Goal: Task Accomplishment & Management: Use online tool/utility

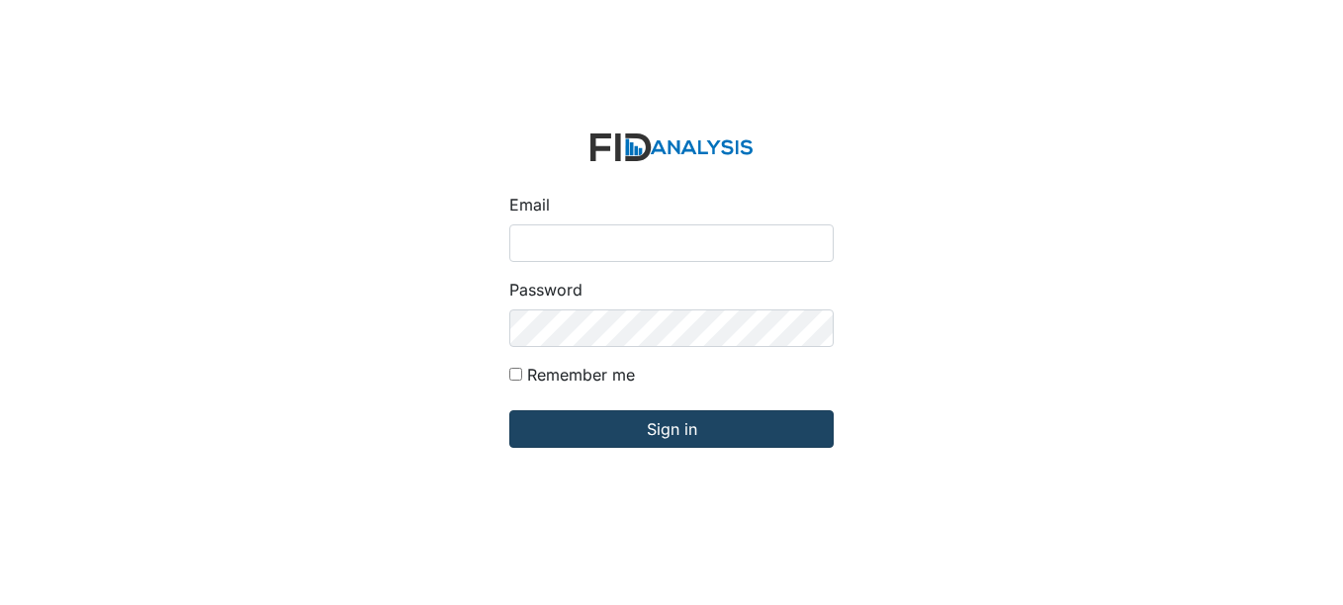
type input "[EMAIL_ADDRESS][DOMAIN_NAME]"
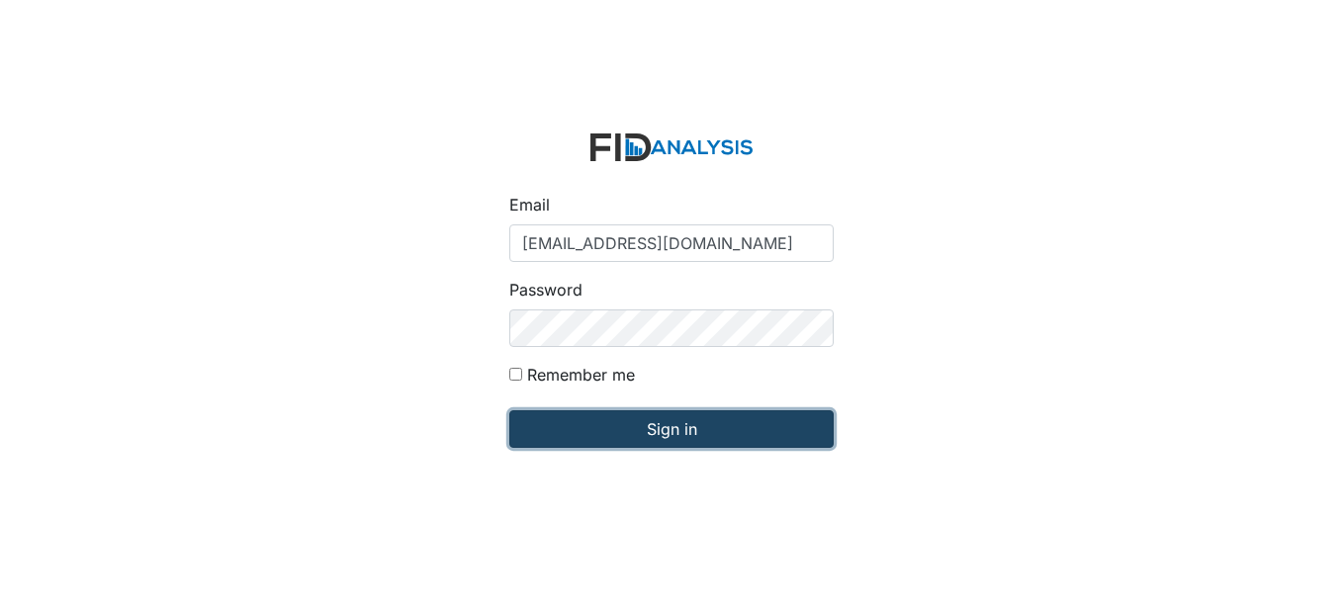
click at [624, 434] on input "Sign in" at bounding box center [671, 429] width 324 height 38
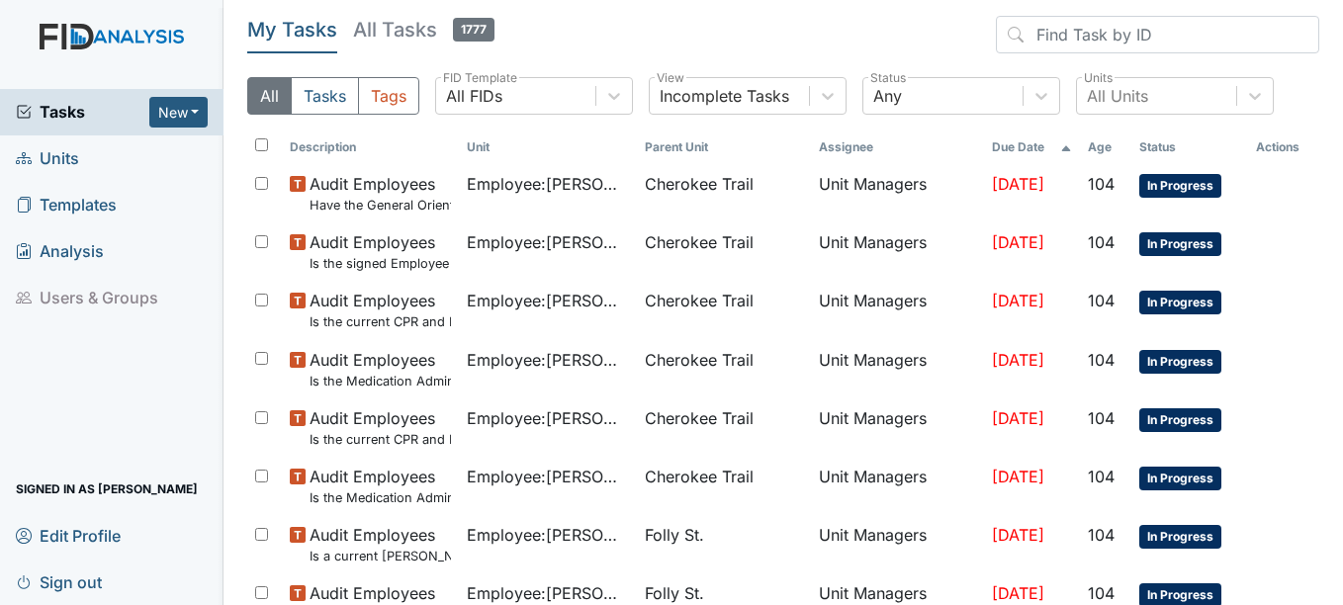
click at [61, 148] on span "Units" at bounding box center [47, 158] width 63 height 31
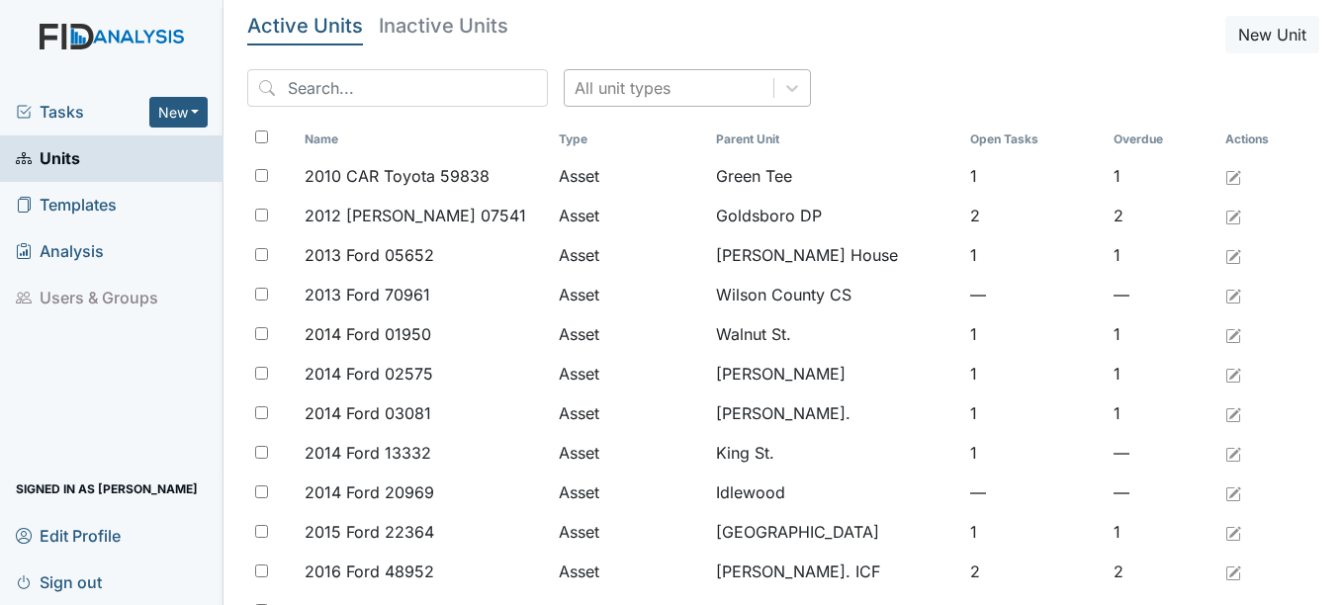
click at [648, 92] on div "All unit types" at bounding box center [669, 88] width 209 height 36
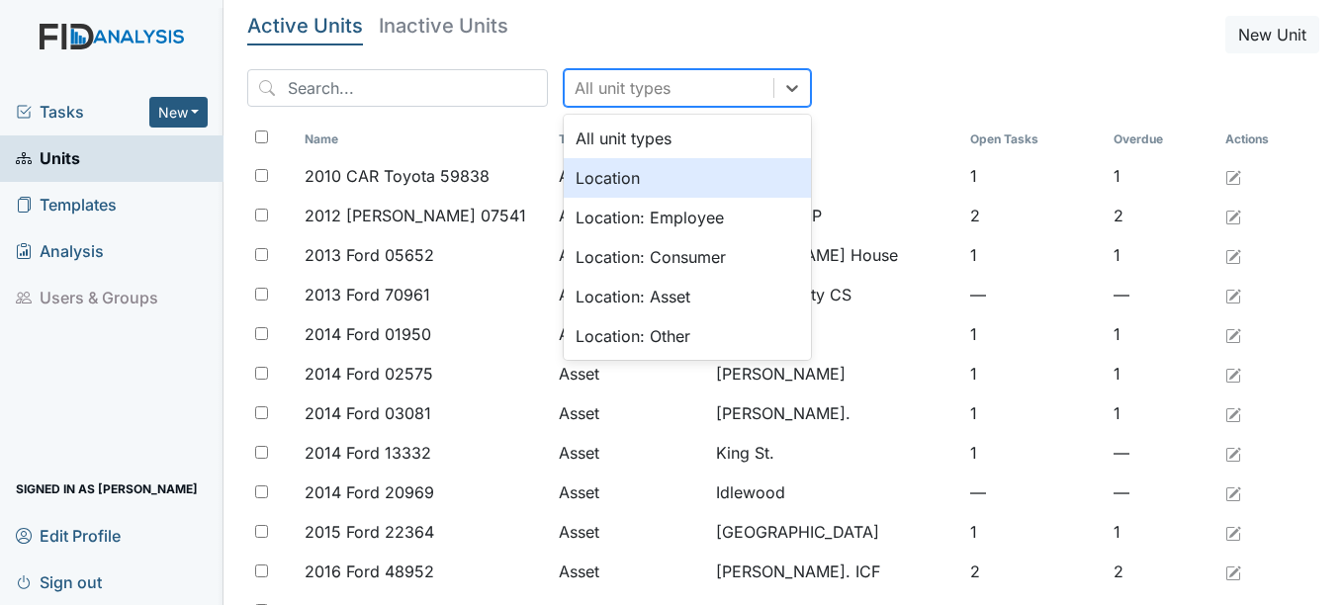
click at [578, 177] on div "Location" at bounding box center [687, 178] width 247 height 40
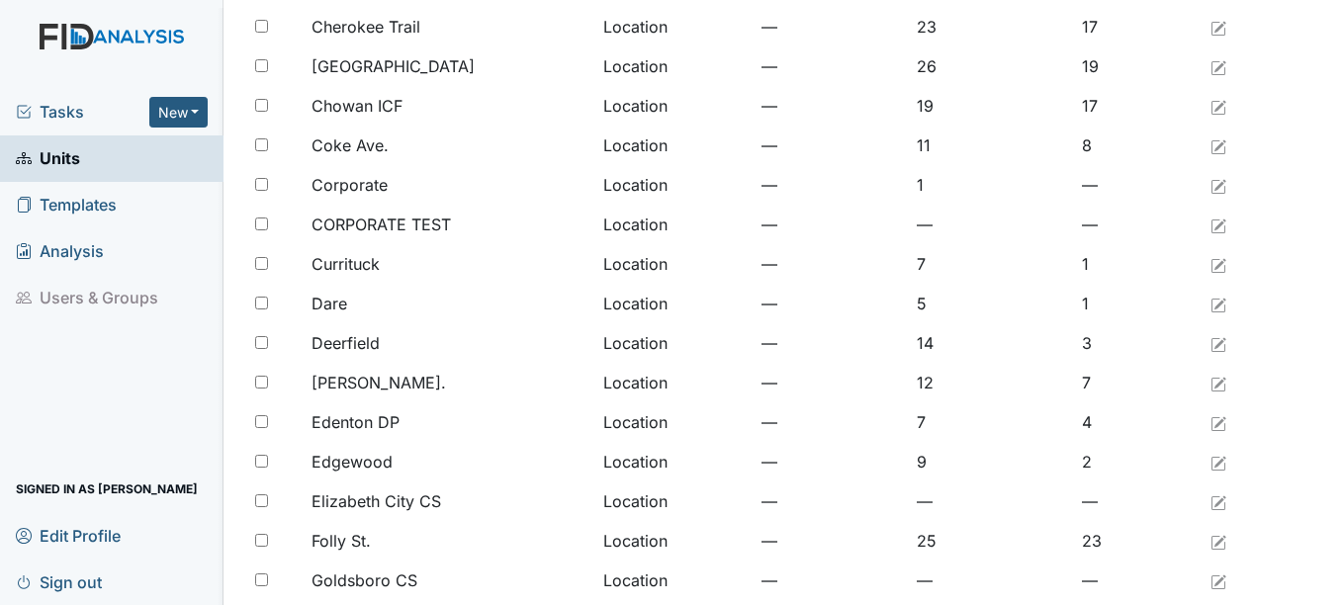
scroll to position [396, 0]
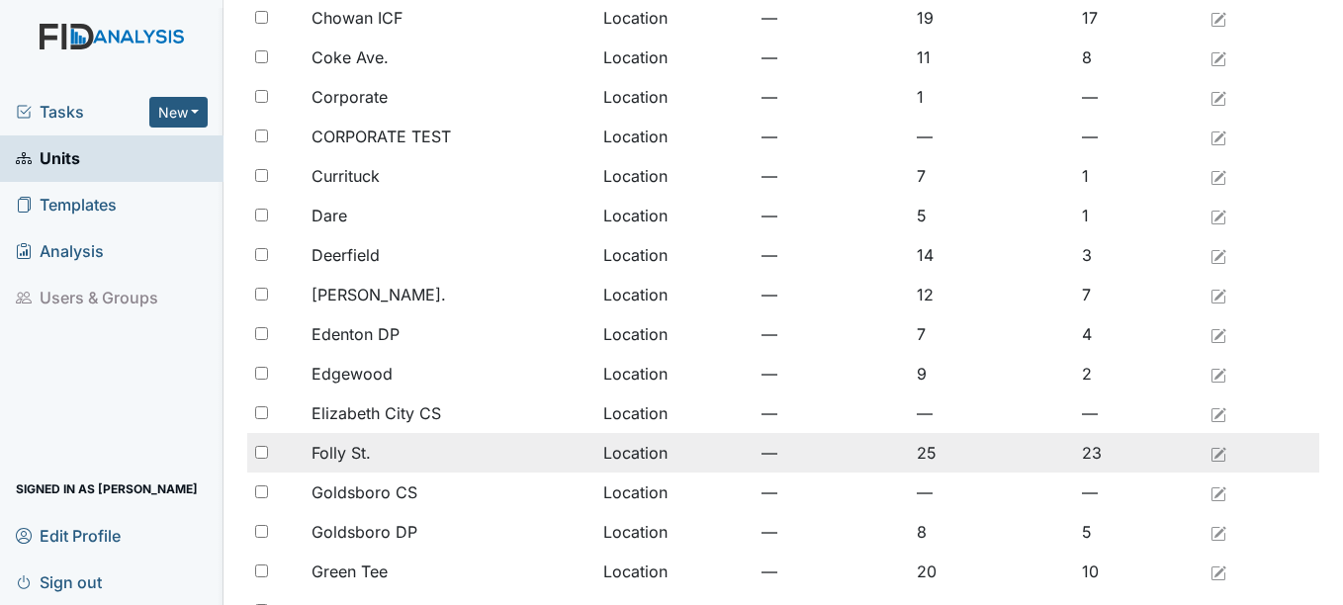
click at [352, 465] on td "Folly St." at bounding box center [450, 453] width 292 height 40
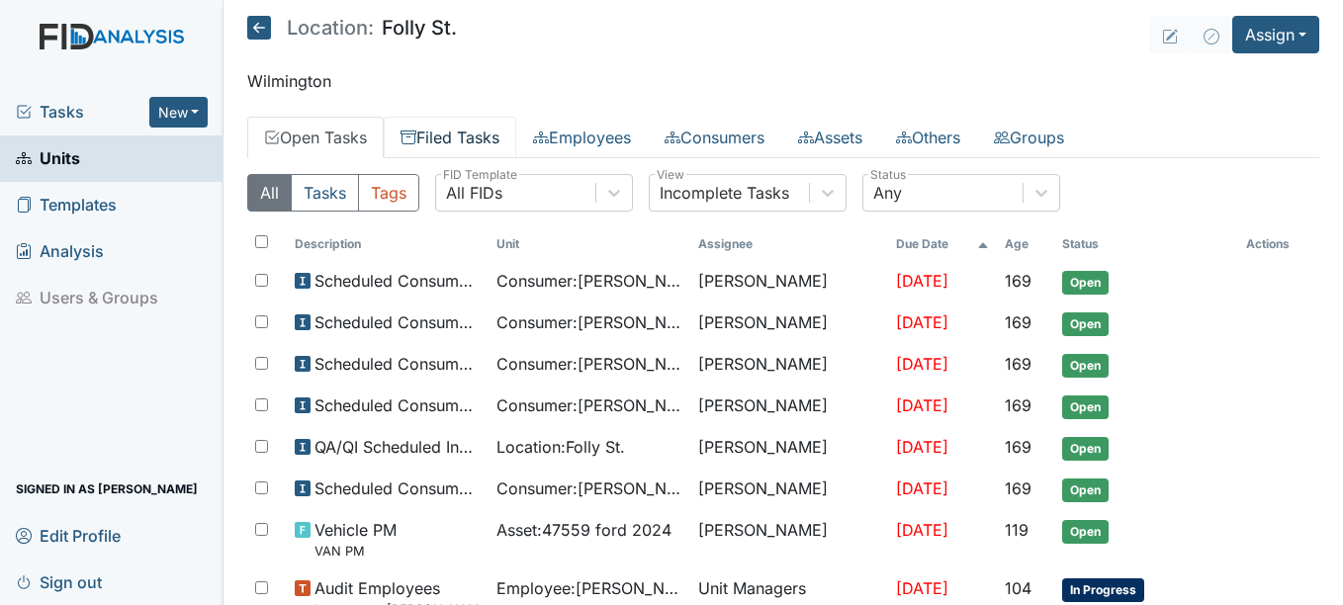
click at [453, 145] on link "Filed Tasks" at bounding box center [450, 138] width 133 height 42
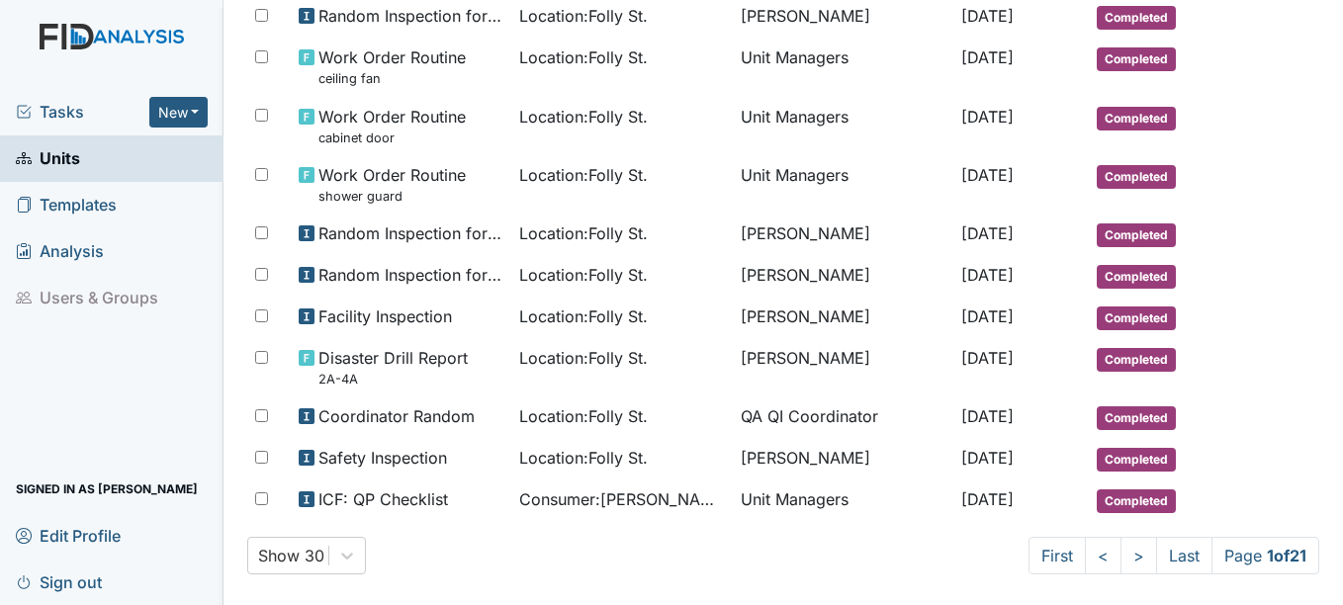
scroll to position [1105, 0]
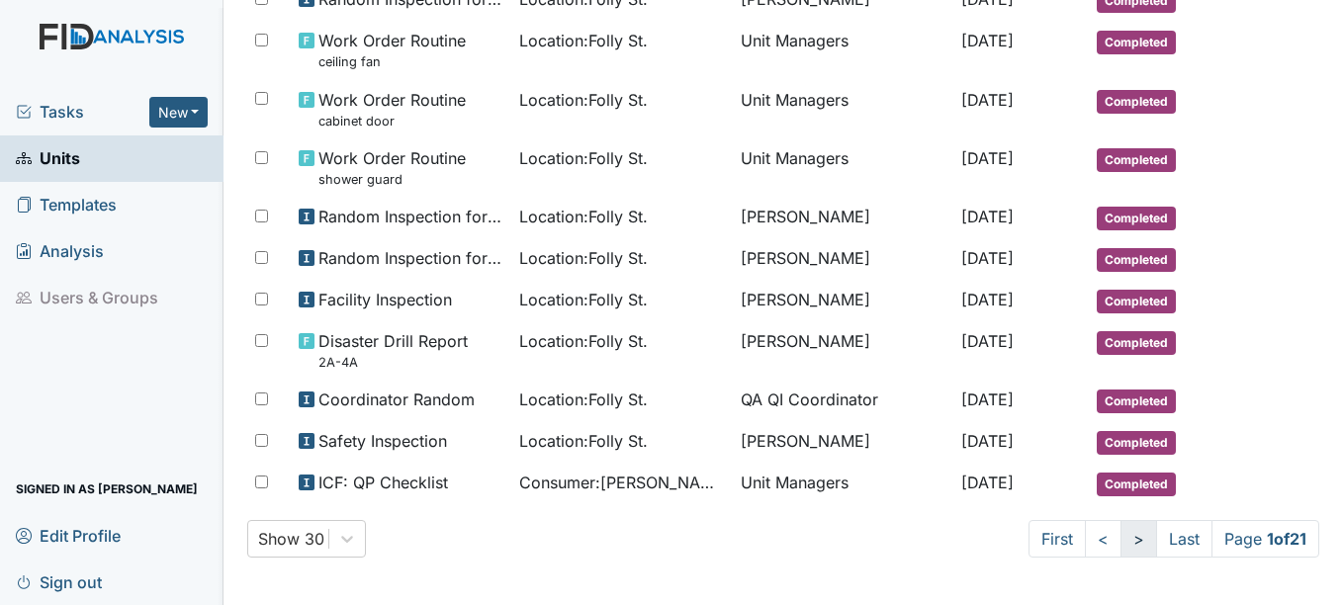
click at [1121, 541] on link ">" at bounding box center [1139, 539] width 37 height 38
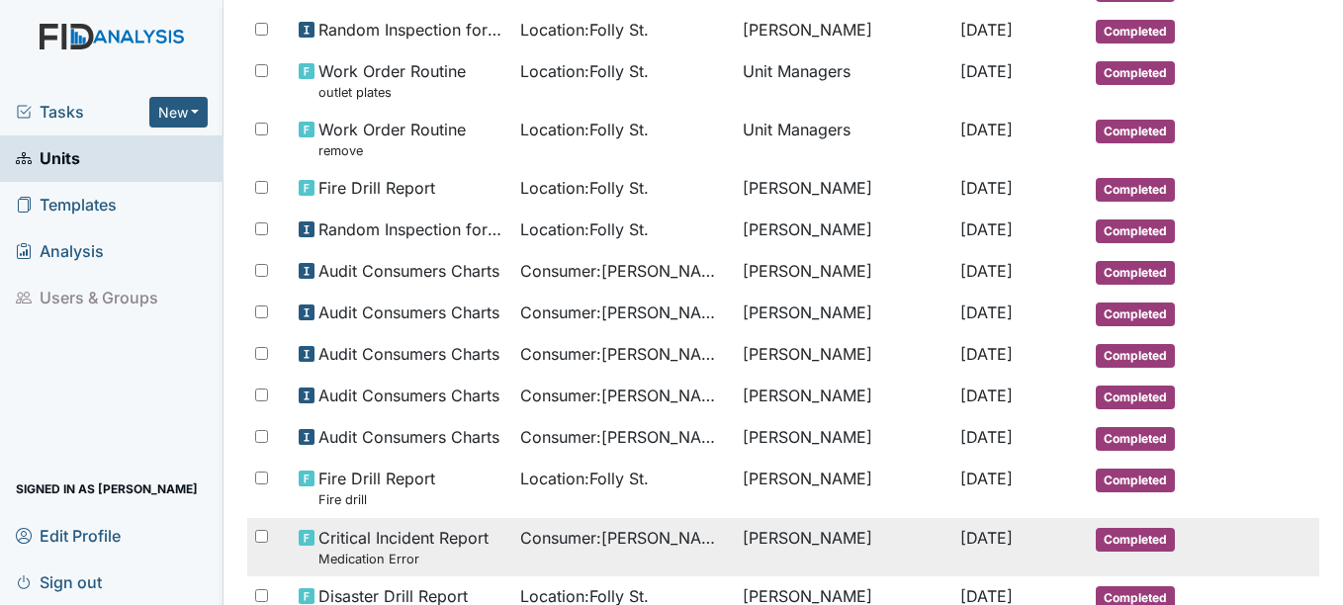
scroll to position [218, 0]
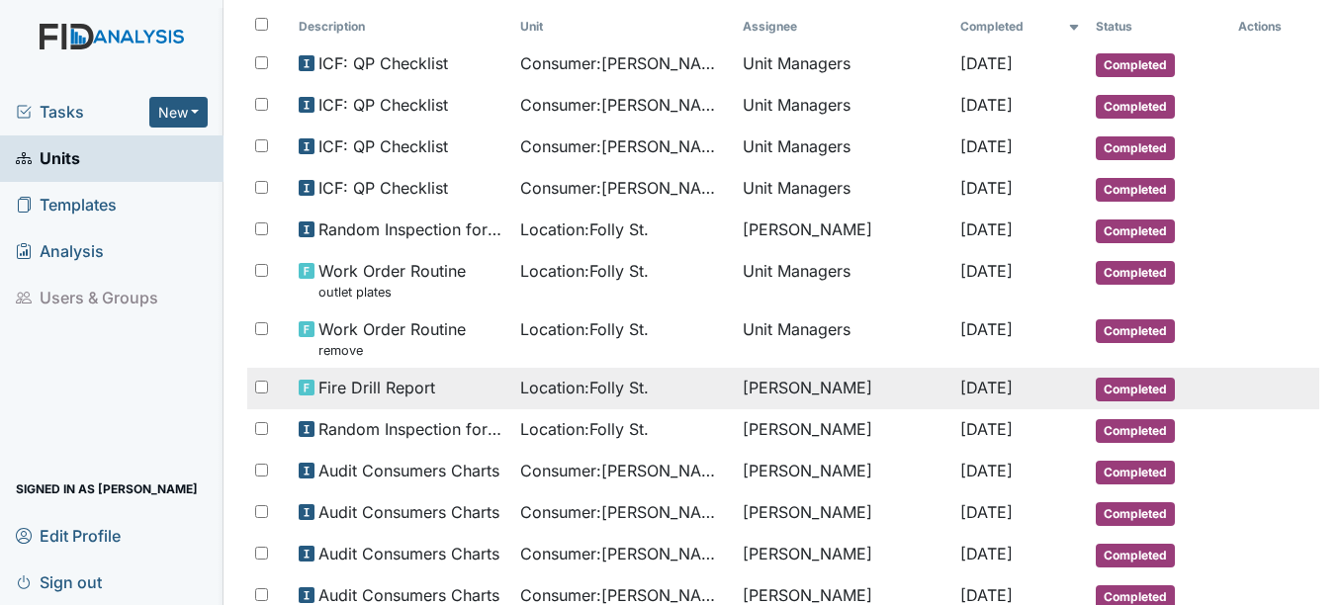
click at [735, 381] on td "Falensha Graham" at bounding box center [844, 389] width 218 height 42
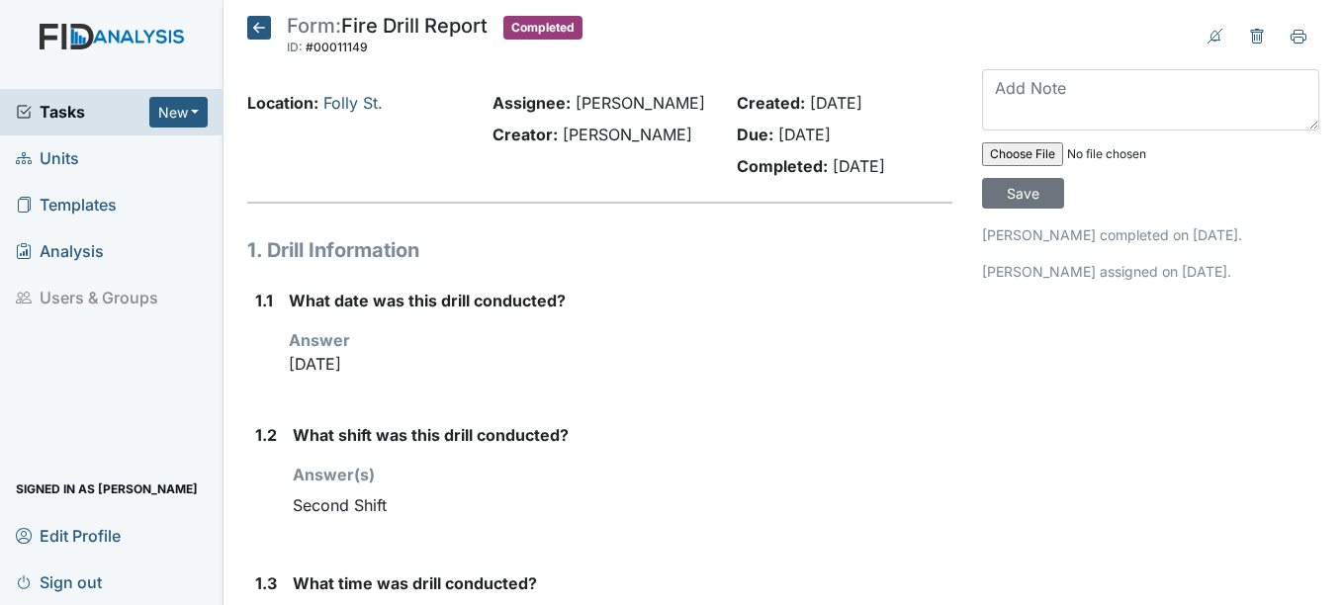
click at [264, 16] on icon at bounding box center [259, 28] width 24 height 24
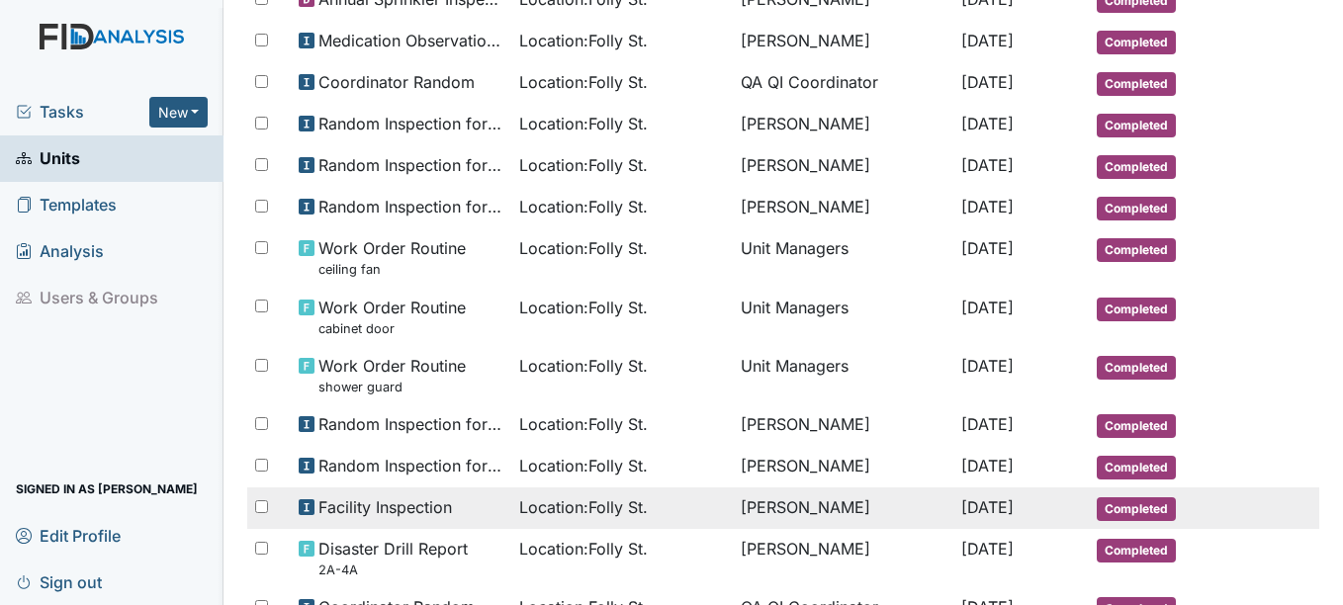
scroll to position [1105, 0]
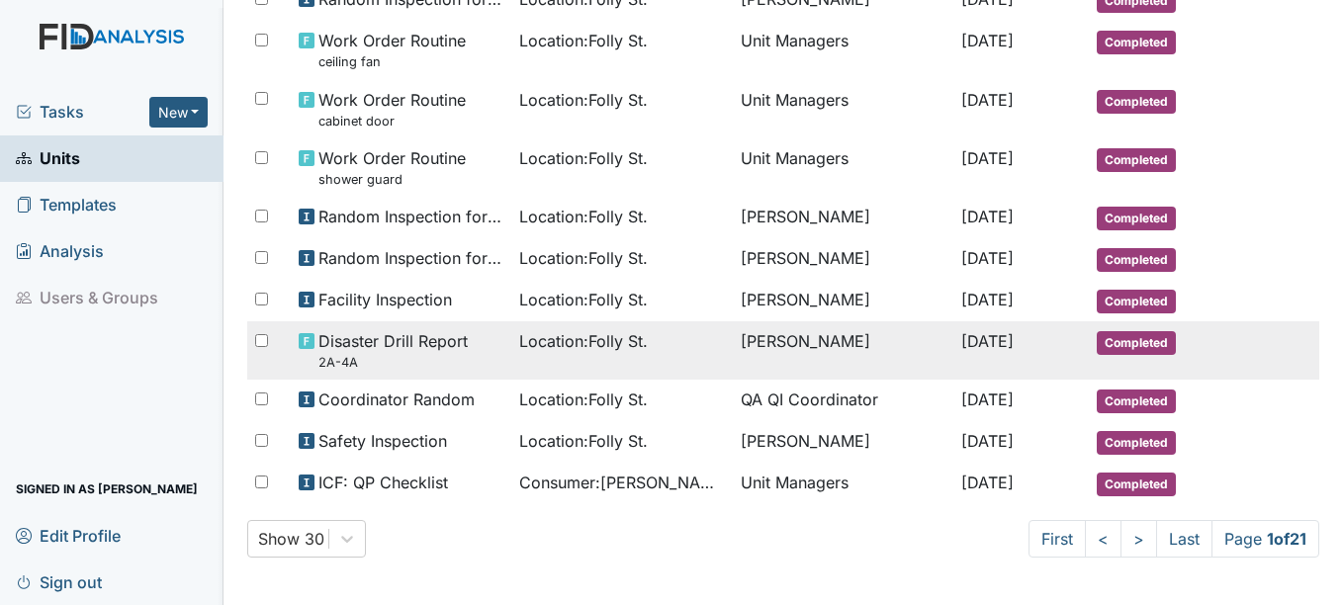
click at [597, 341] on span "Location : Folly St." at bounding box center [583, 341] width 129 height 24
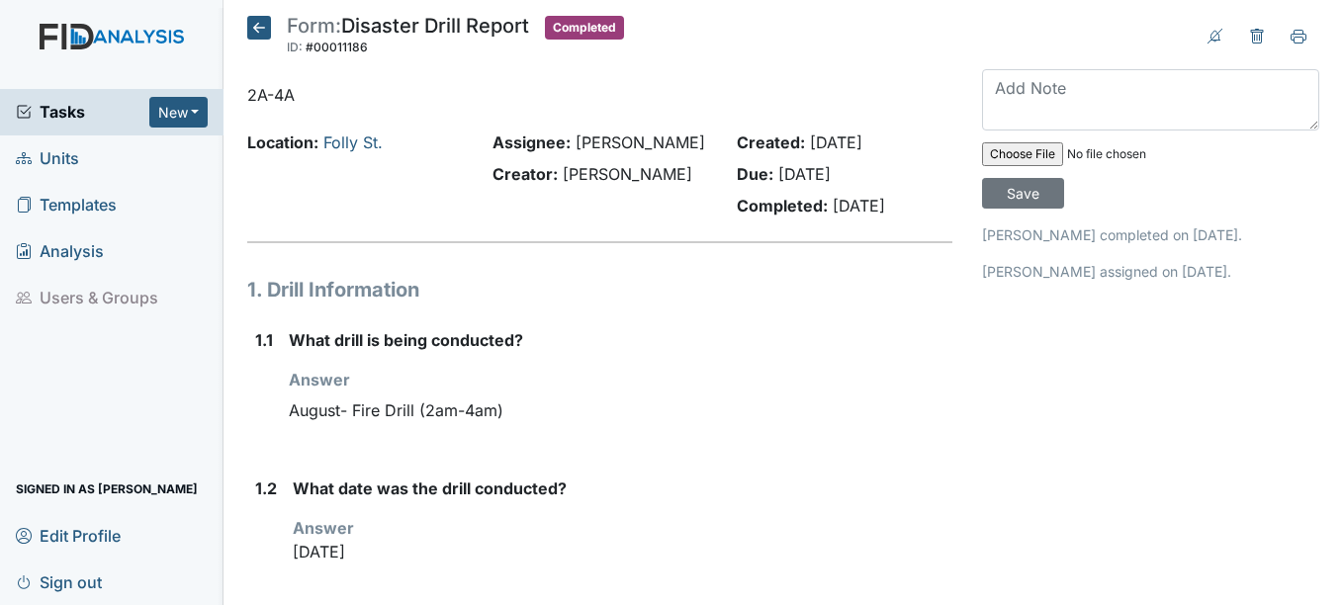
click at [260, 25] on icon at bounding box center [259, 28] width 24 height 24
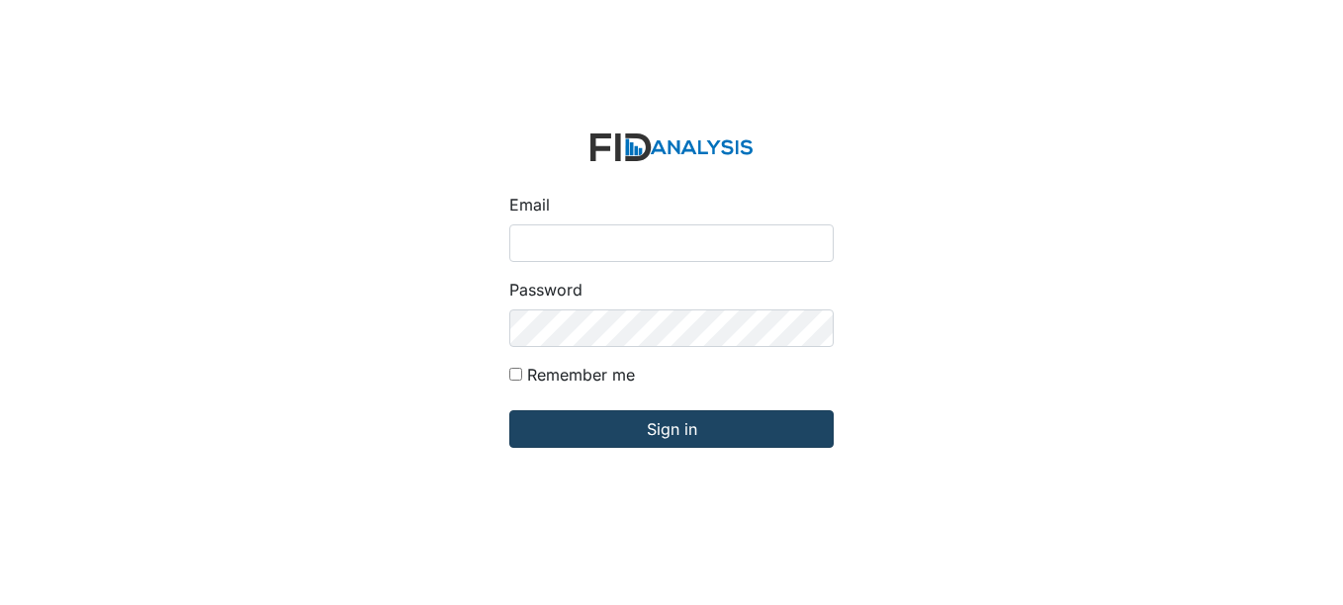
type input "fgraham@Lifeincorporated.com"
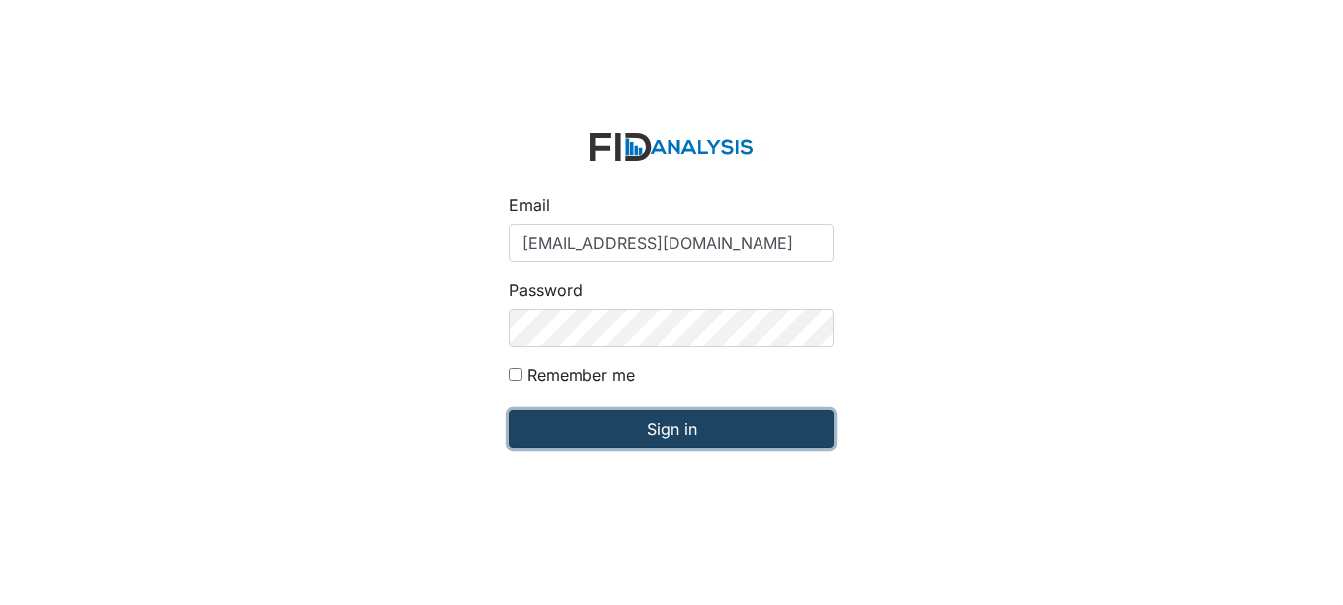
click at [722, 419] on input "Sign in" at bounding box center [671, 429] width 324 height 38
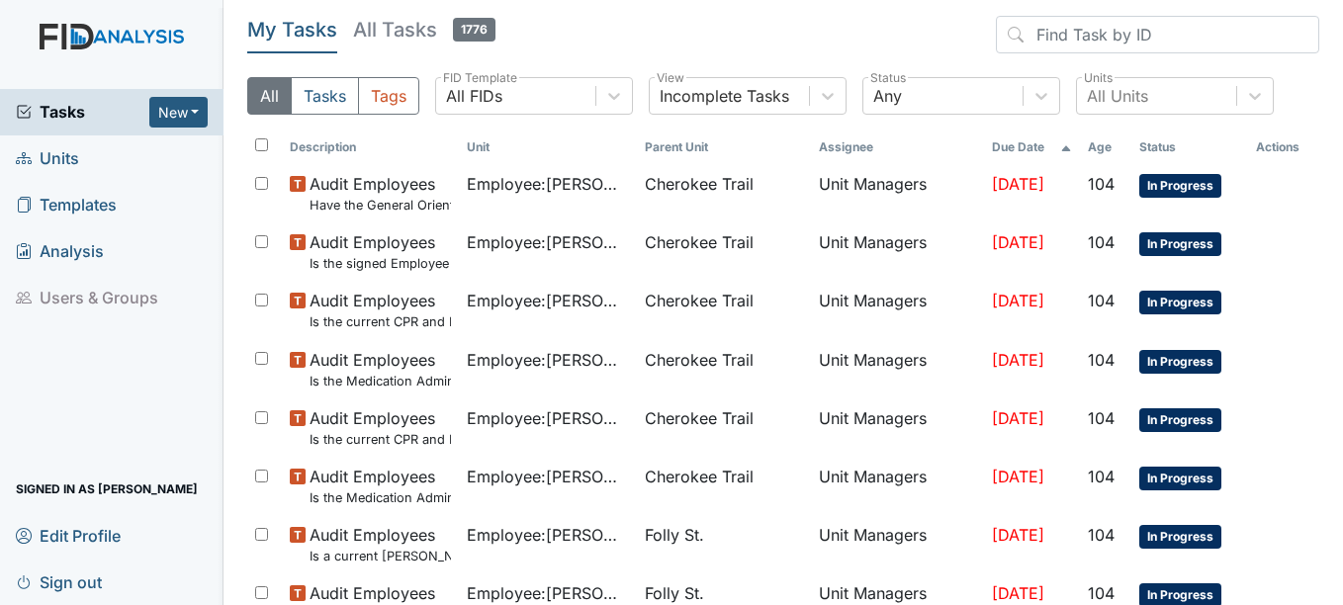
click at [52, 146] on span "Units" at bounding box center [47, 158] width 63 height 31
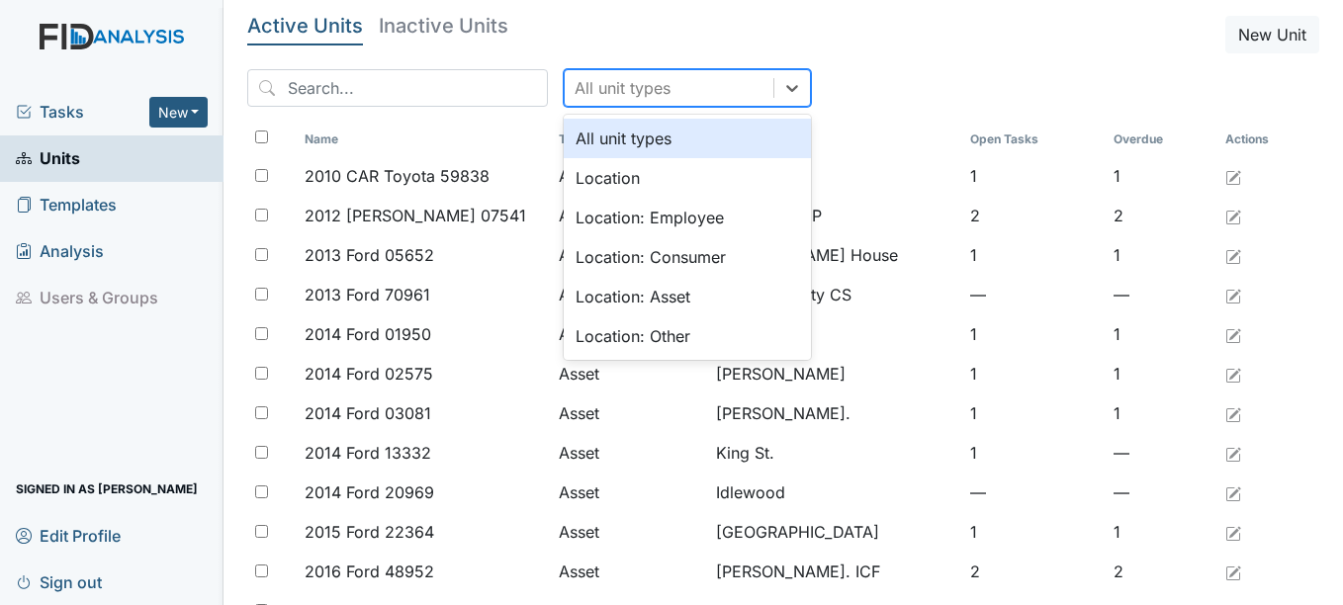
click at [679, 84] on div "All unit types" at bounding box center [669, 88] width 209 height 36
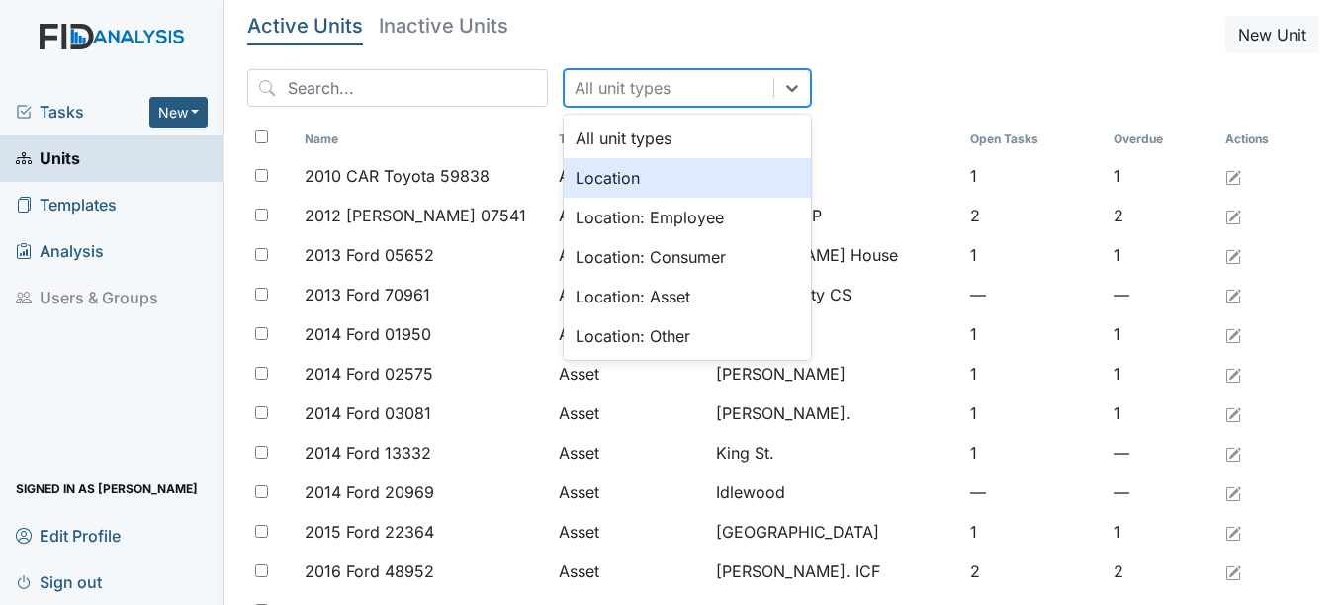
click at [578, 171] on div "Location" at bounding box center [687, 178] width 247 height 40
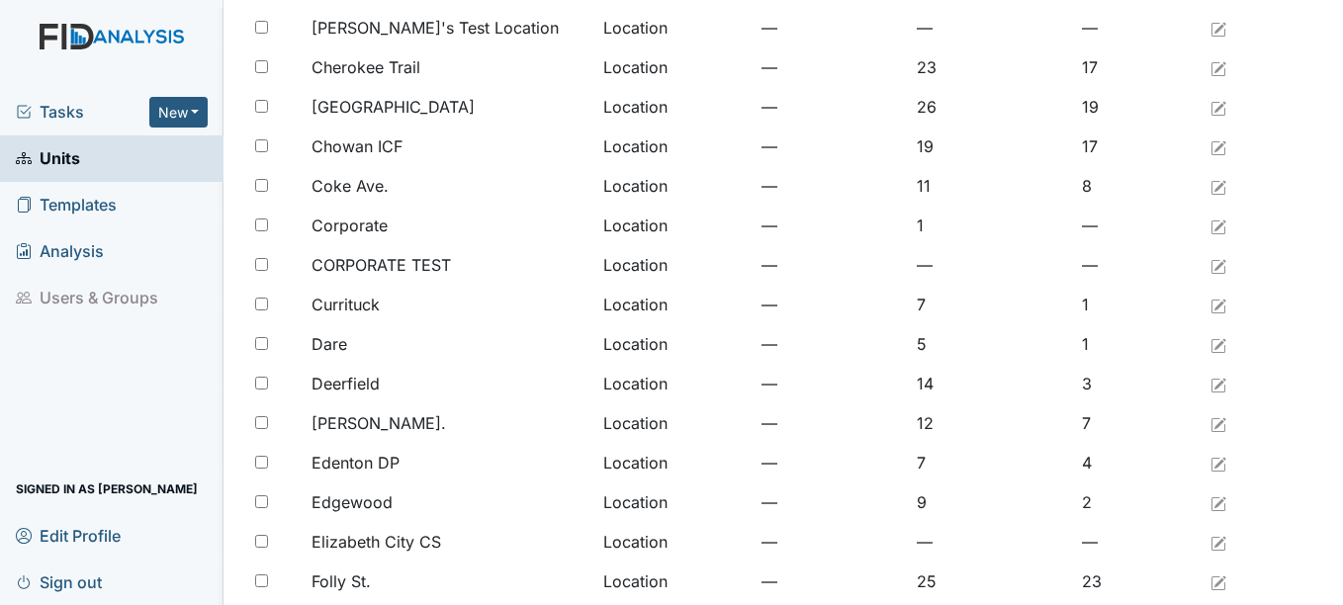
scroll to position [297, 0]
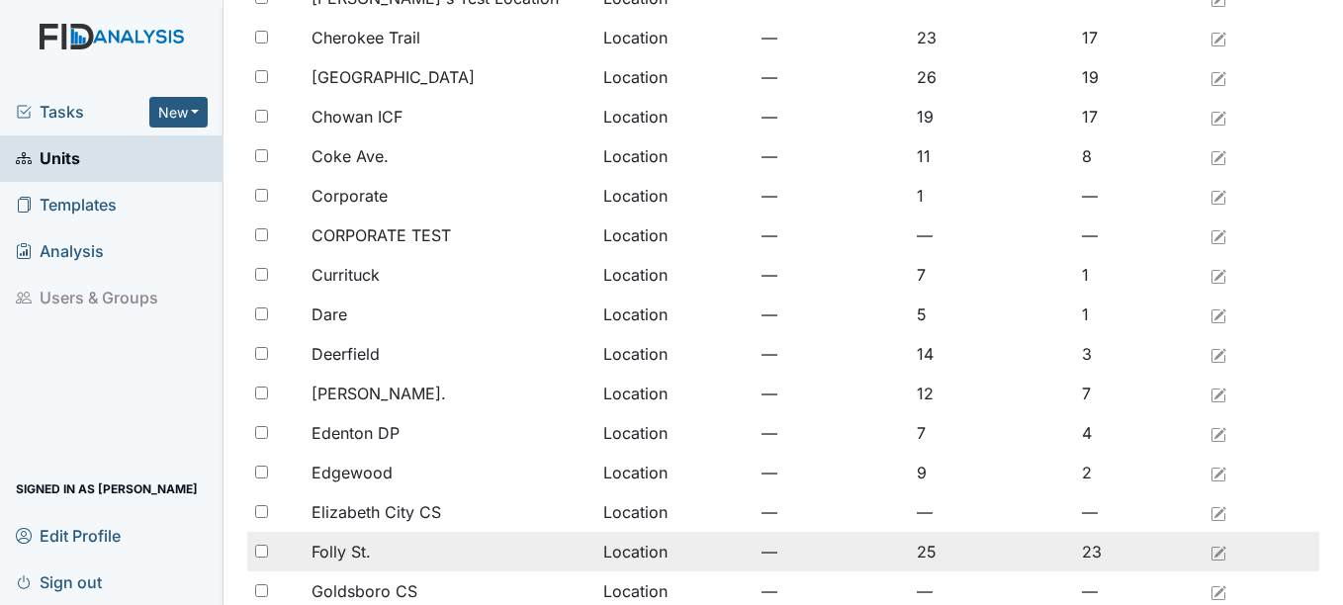
click at [408, 539] on td "Folly St." at bounding box center [450, 552] width 292 height 40
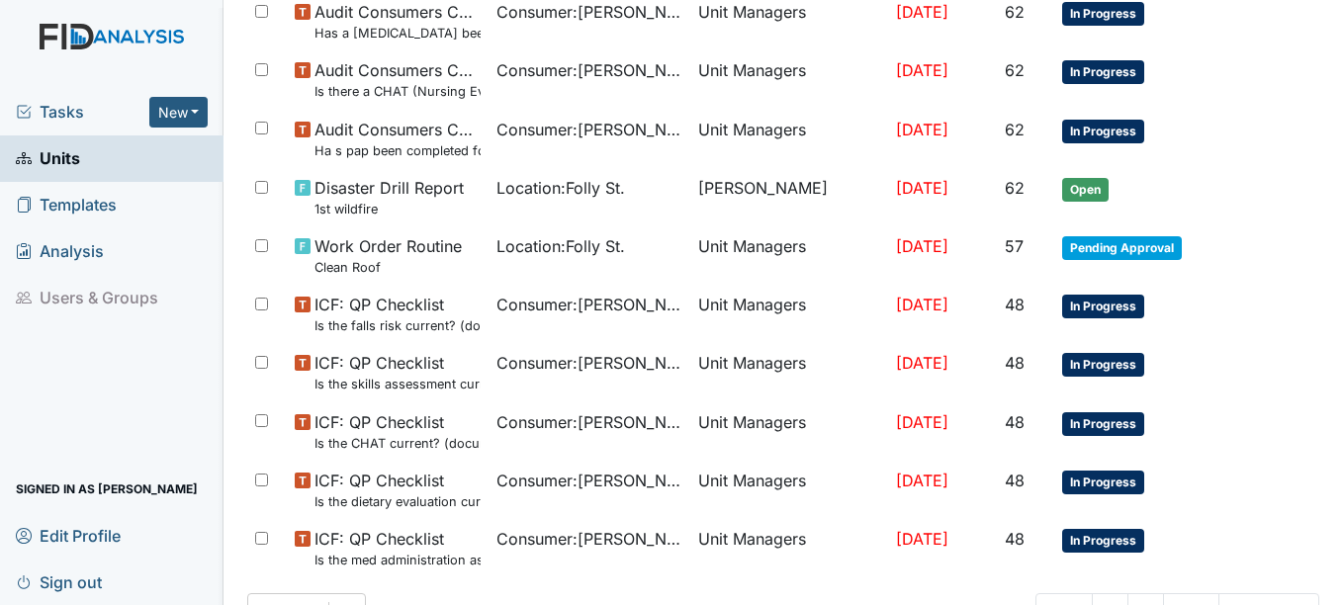
scroll to position [1377, 0]
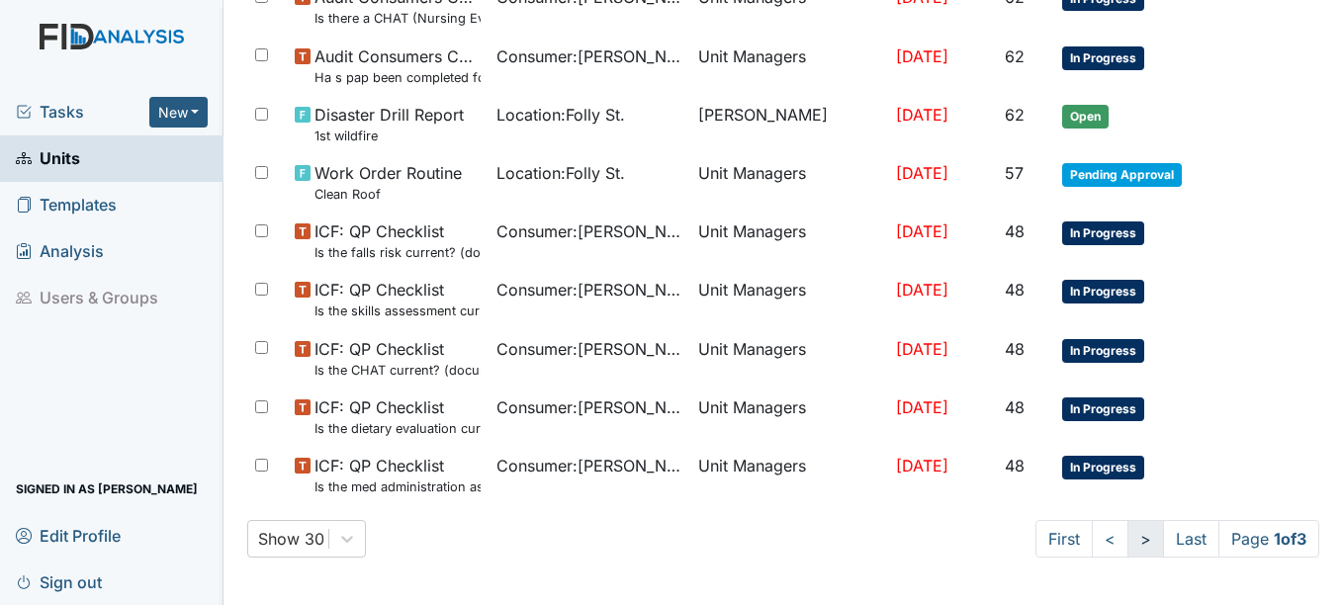
click at [1128, 538] on link ">" at bounding box center [1146, 539] width 37 height 38
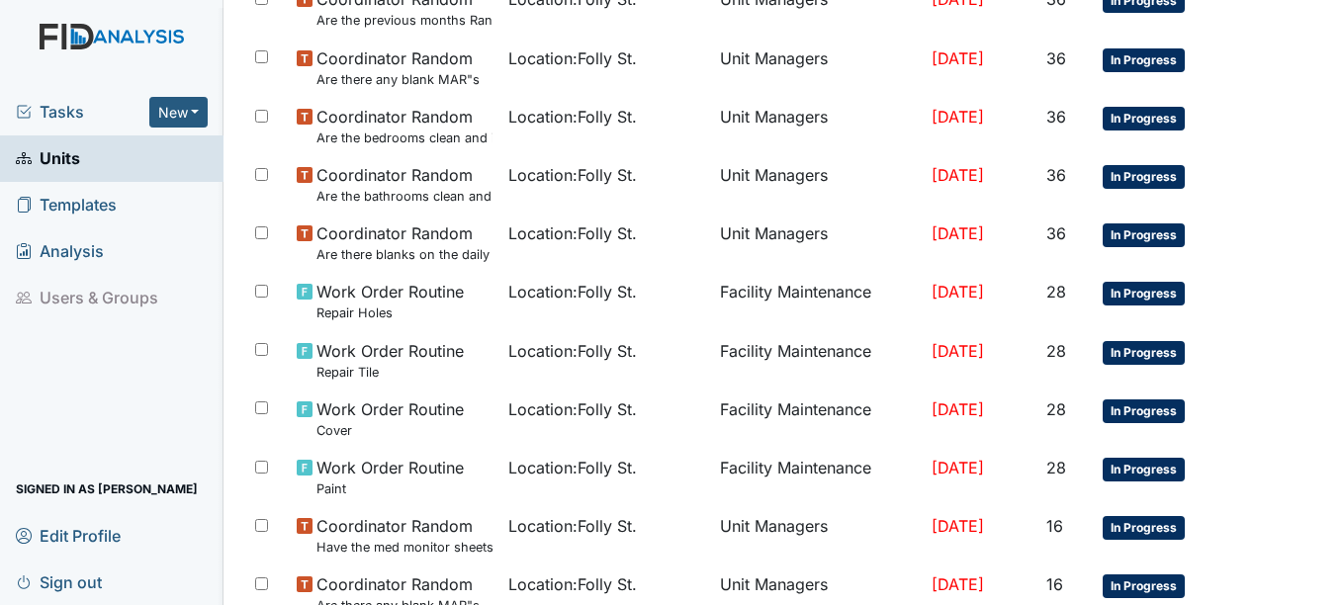
scroll to position [1495, 0]
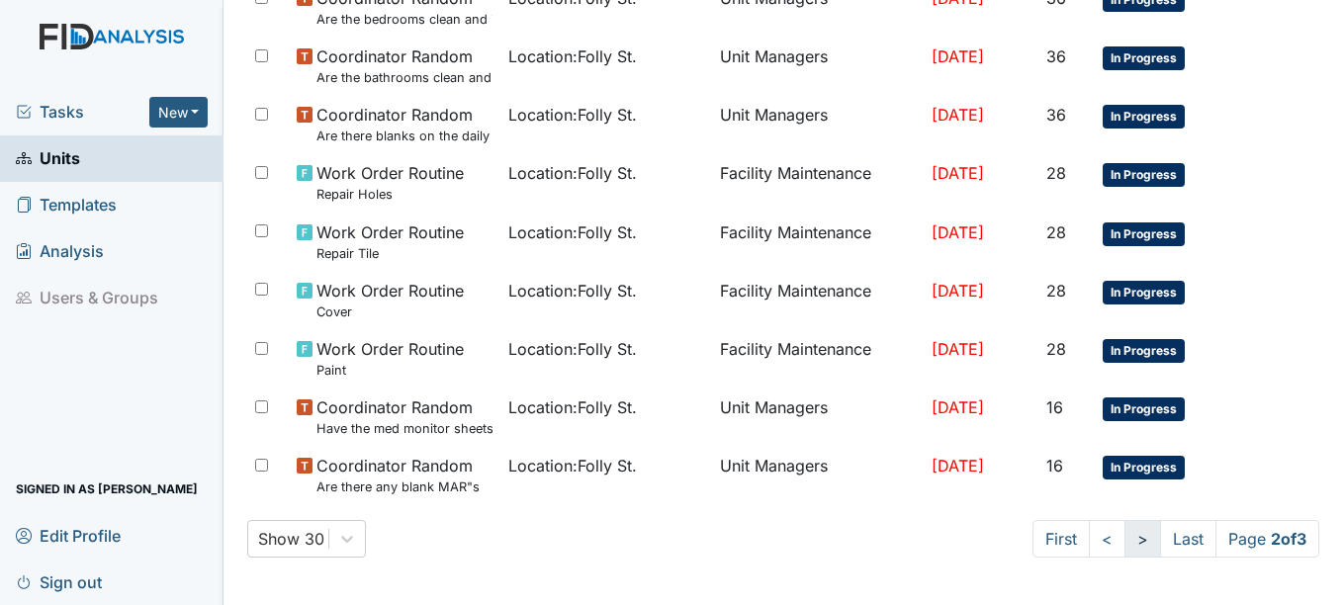
click at [1125, 544] on link ">" at bounding box center [1143, 539] width 37 height 38
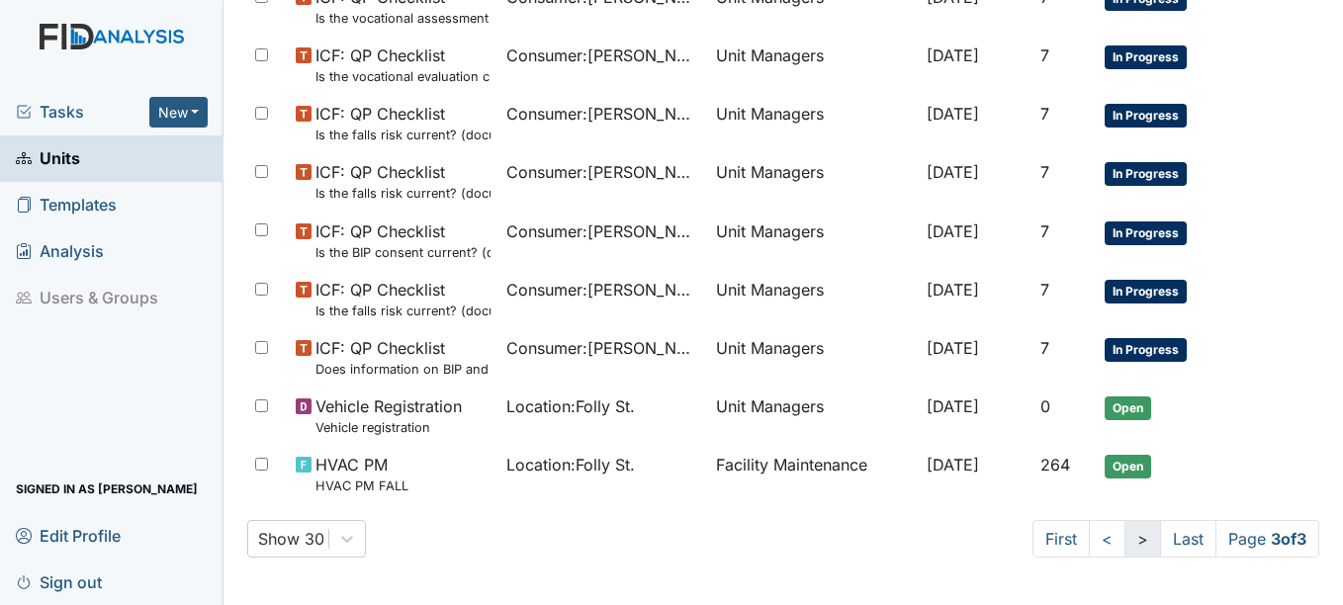
scroll to position [1160, 0]
click at [1125, 539] on link ">" at bounding box center [1143, 539] width 37 height 38
click at [1125, 538] on link ">" at bounding box center [1143, 539] width 37 height 38
click at [1125, 536] on link ">" at bounding box center [1143, 539] width 37 height 38
click at [1125, 545] on link ">" at bounding box center [1143, 539] width 37 height 38
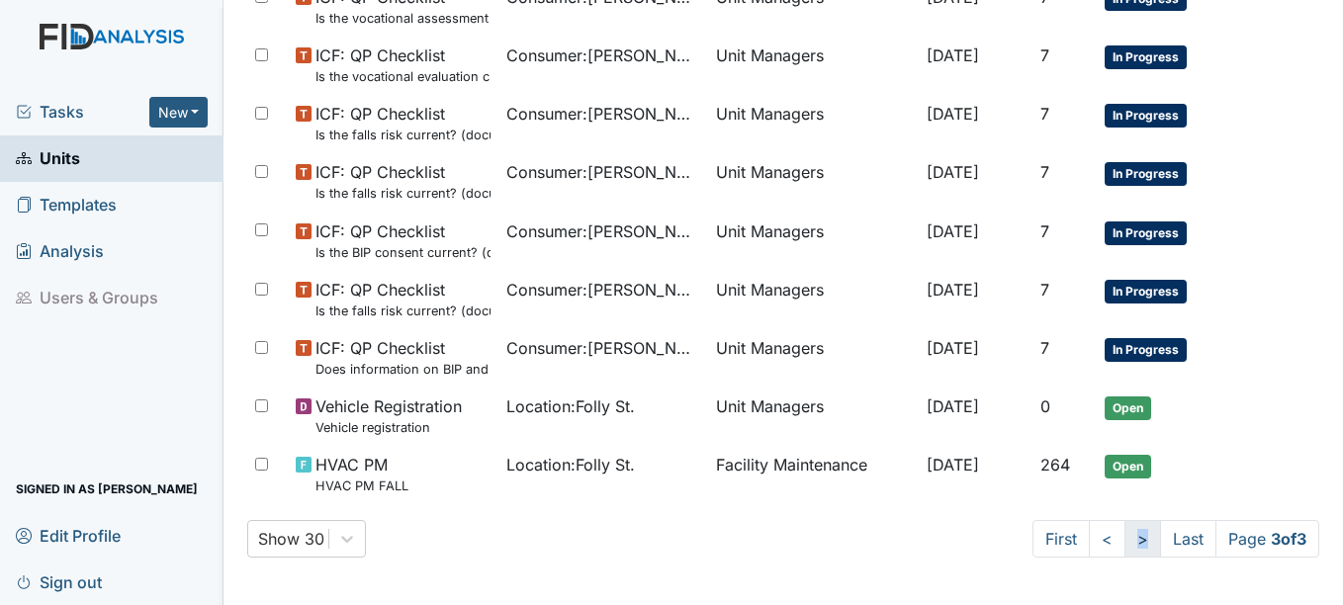
click at [1125, 545] on link ">" at bounding box center [1143, 539] width 37 height 38
click at [1125, 538] on link ">" at bounding box center [1143, 539] width 37 height 38
click at [1089, 536] on link "<" at bounding box center [1107, 539] width 37 height 38
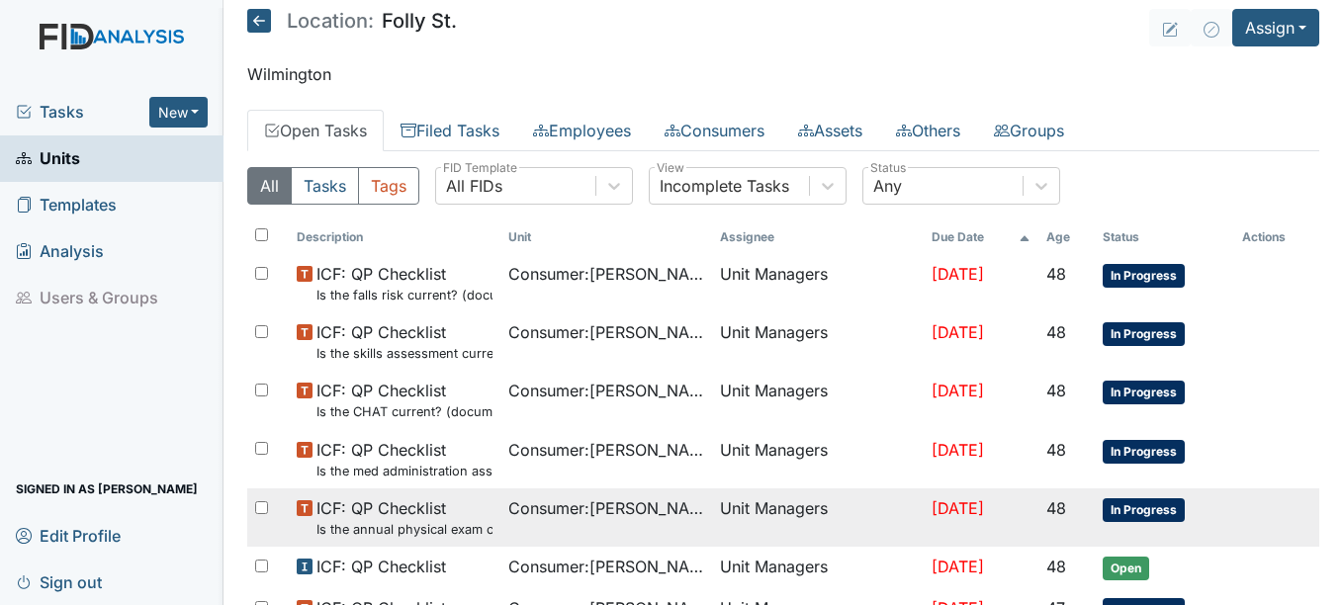
scroll to position [0, 0]
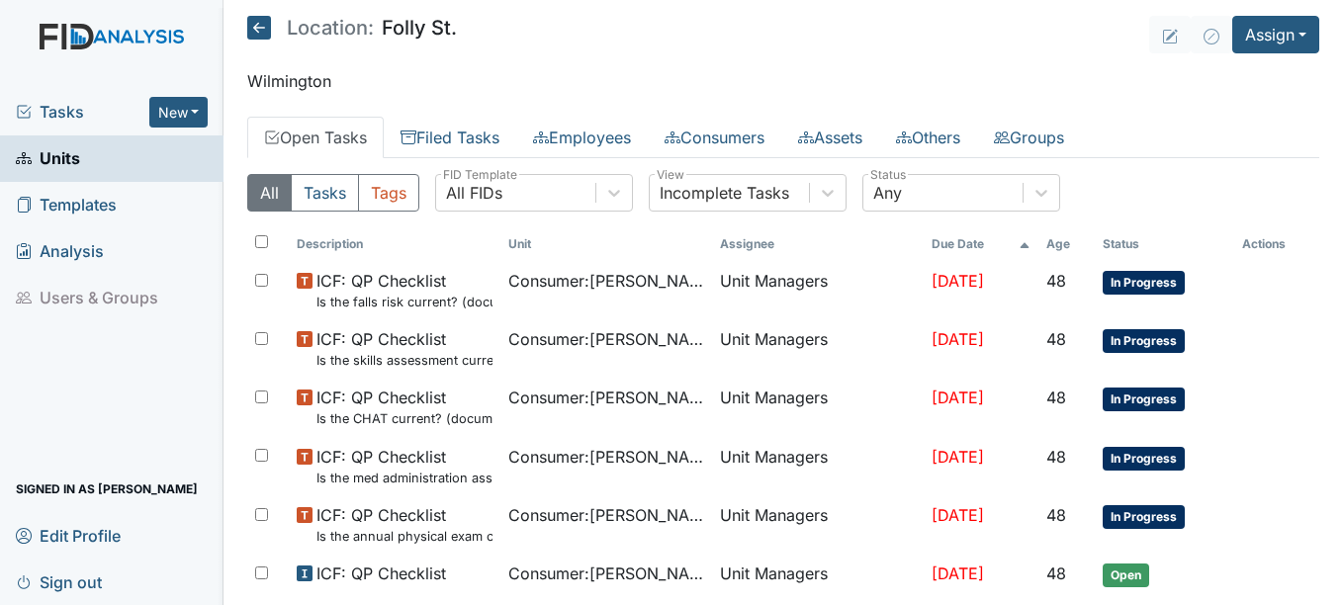
click at [95, 258] on span "Analysis" at bounding box center [60, 251] width 88 height 31
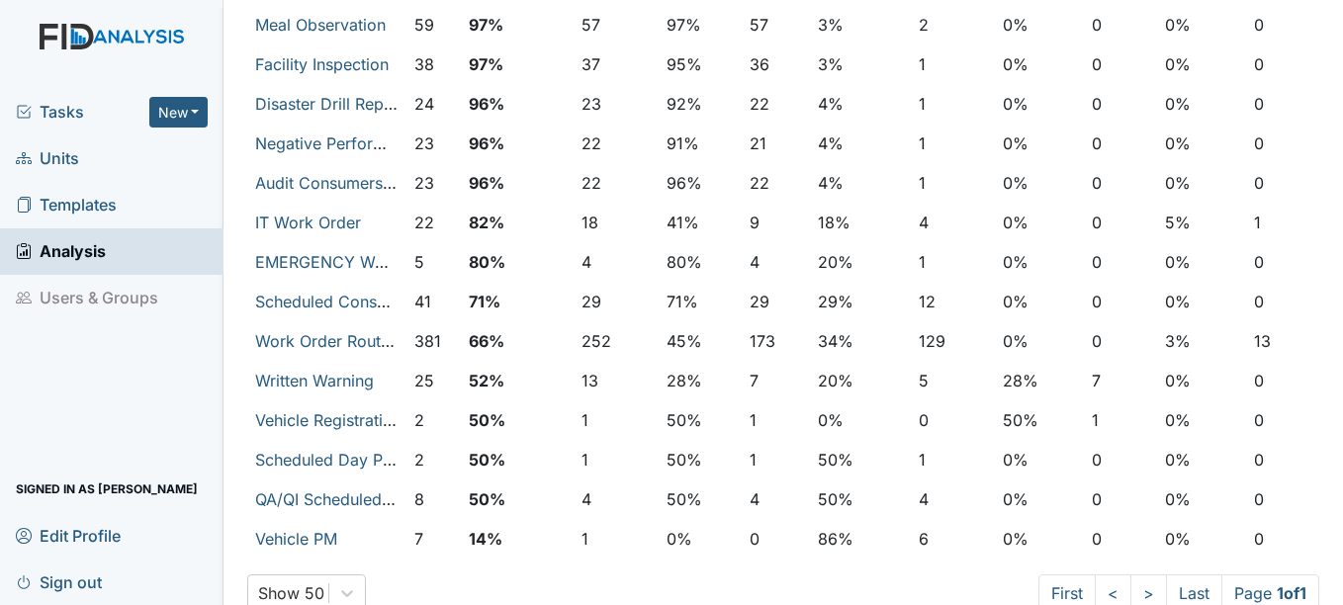
scroll to position [890, 0]
click at [77, 156] on span "Units" at bounding box center [47, 158] width 63 height 31
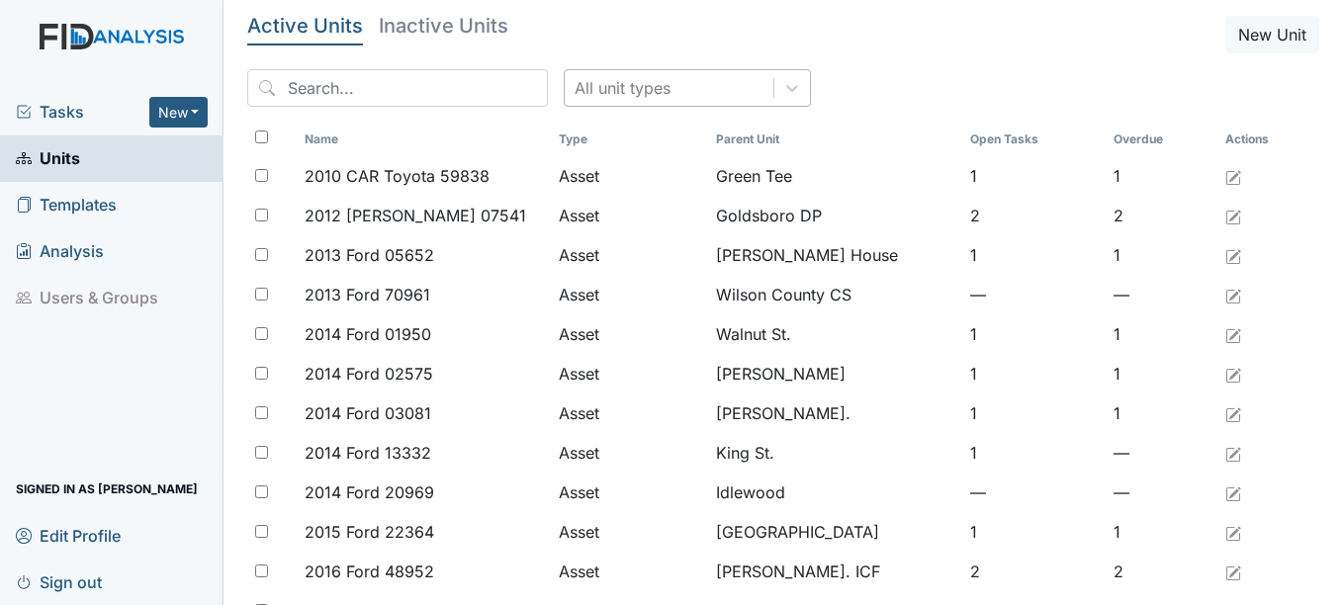
click at [629, 97] on div "All unit types" at bounding box center [623, 88] width 96 height 24
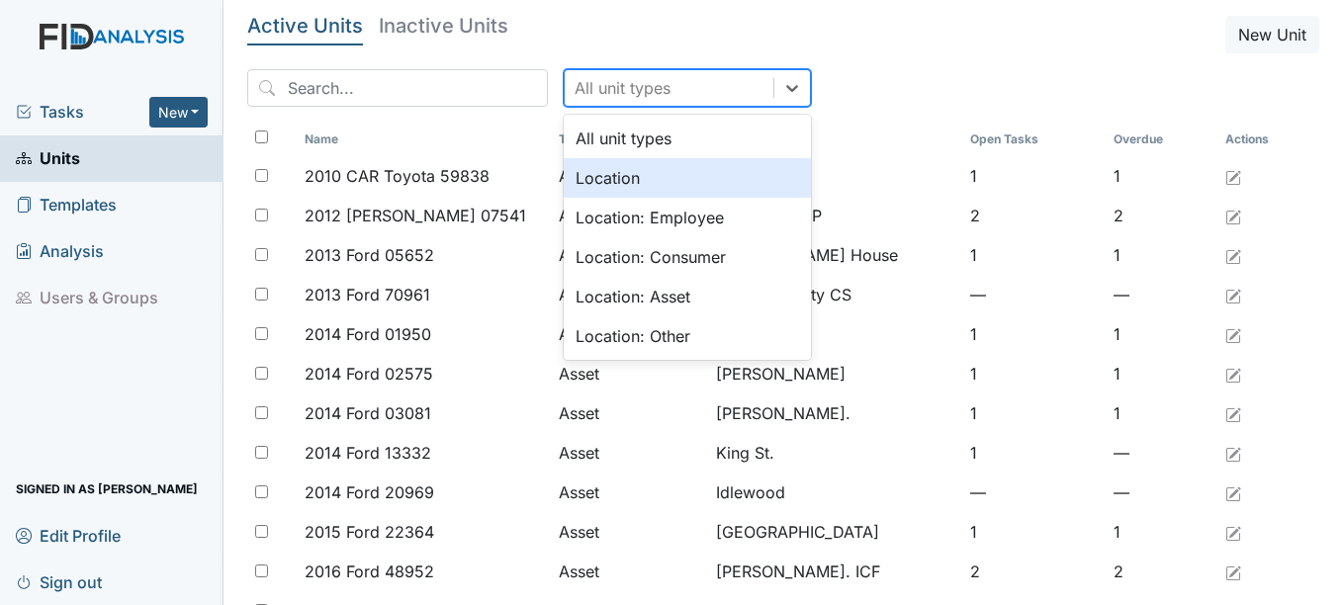
click at [590, 176] on div "Location" at bounding box center [687, 178] width 247 height 40
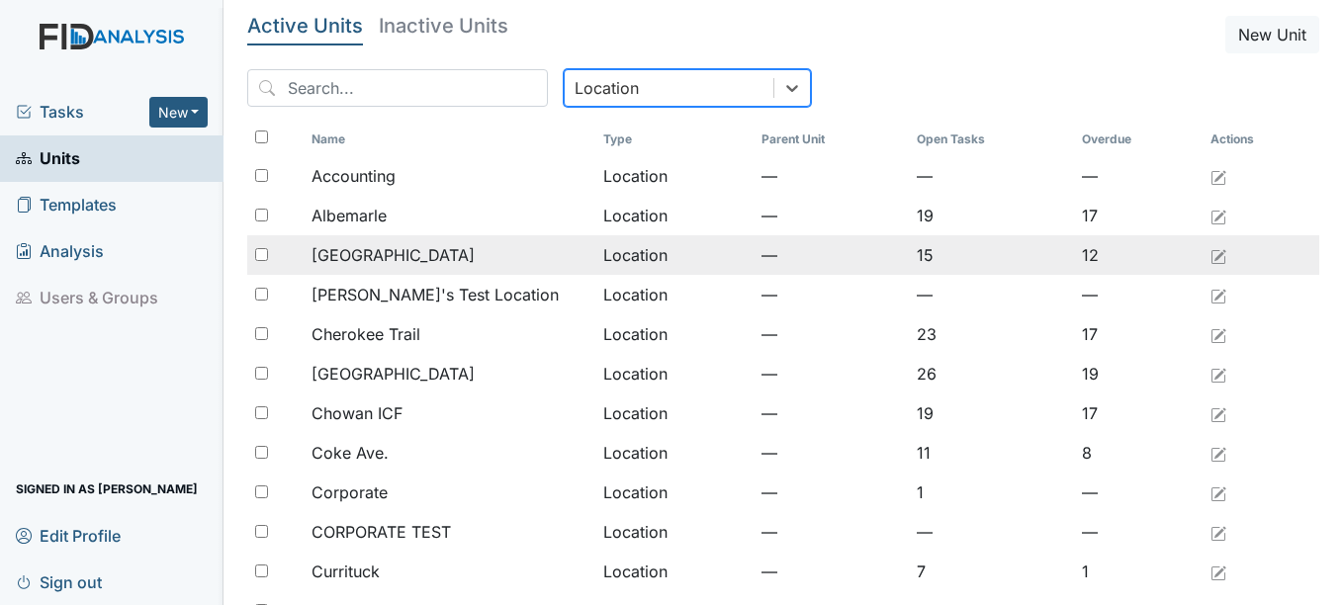
scroll to position [396, 0]
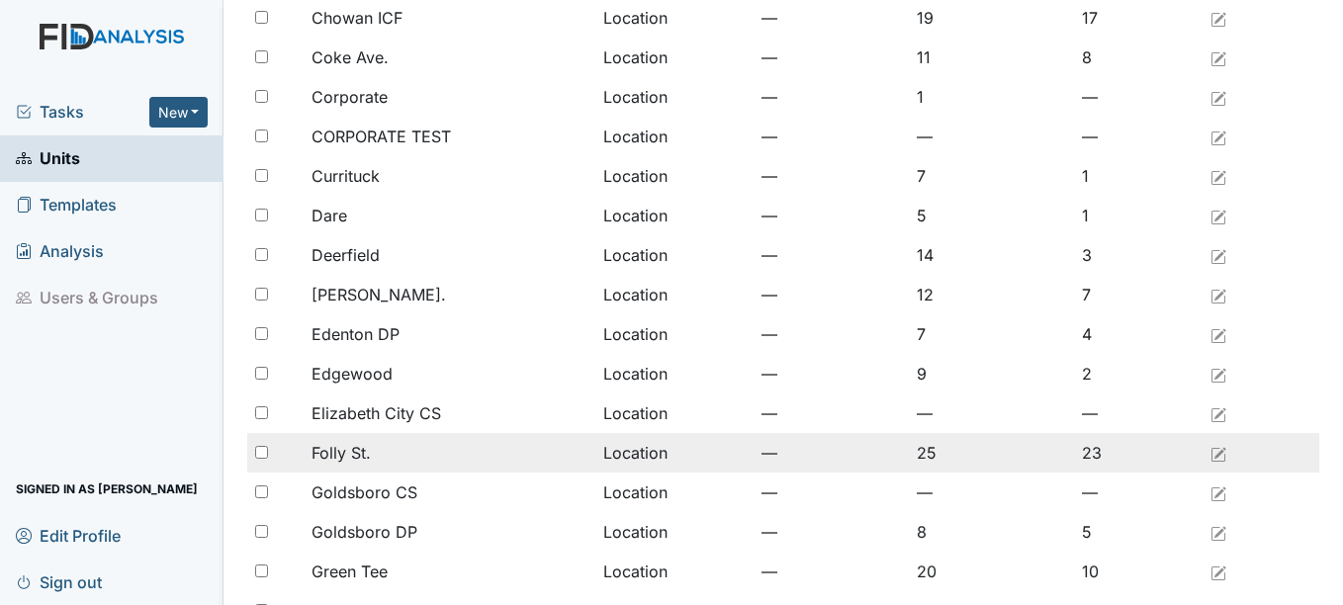
click at [406, 460] on div "Folly St." at bounding box center [450, 453] width 276 height 24
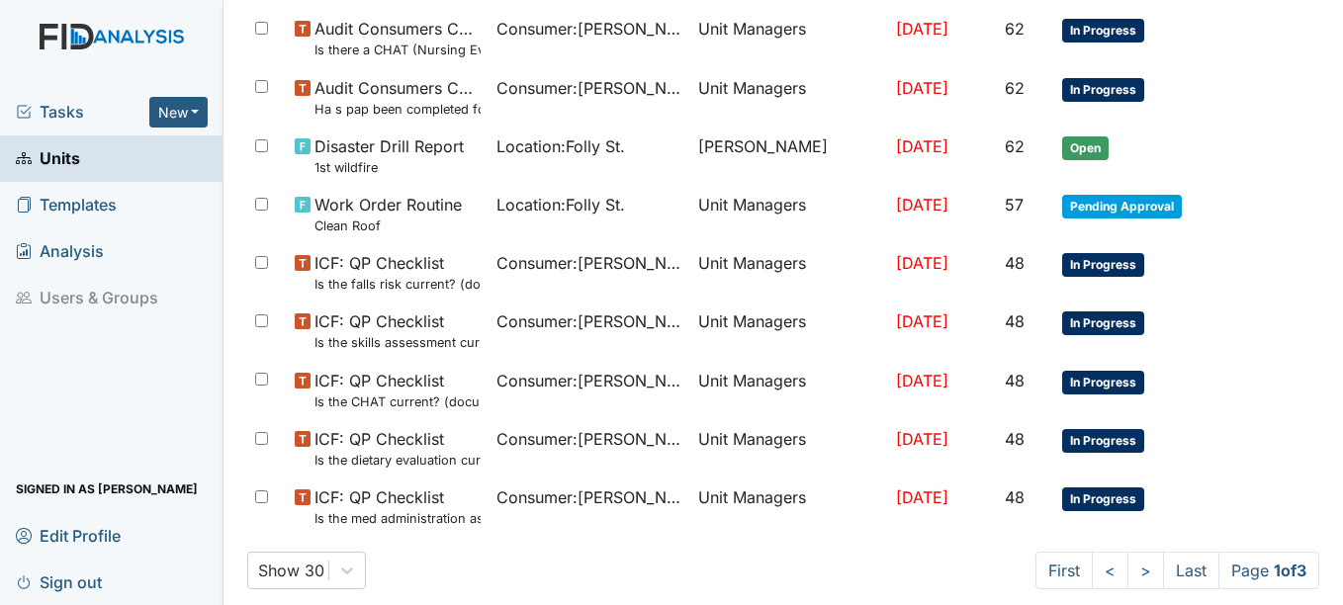
scroll to position [1377, 0]
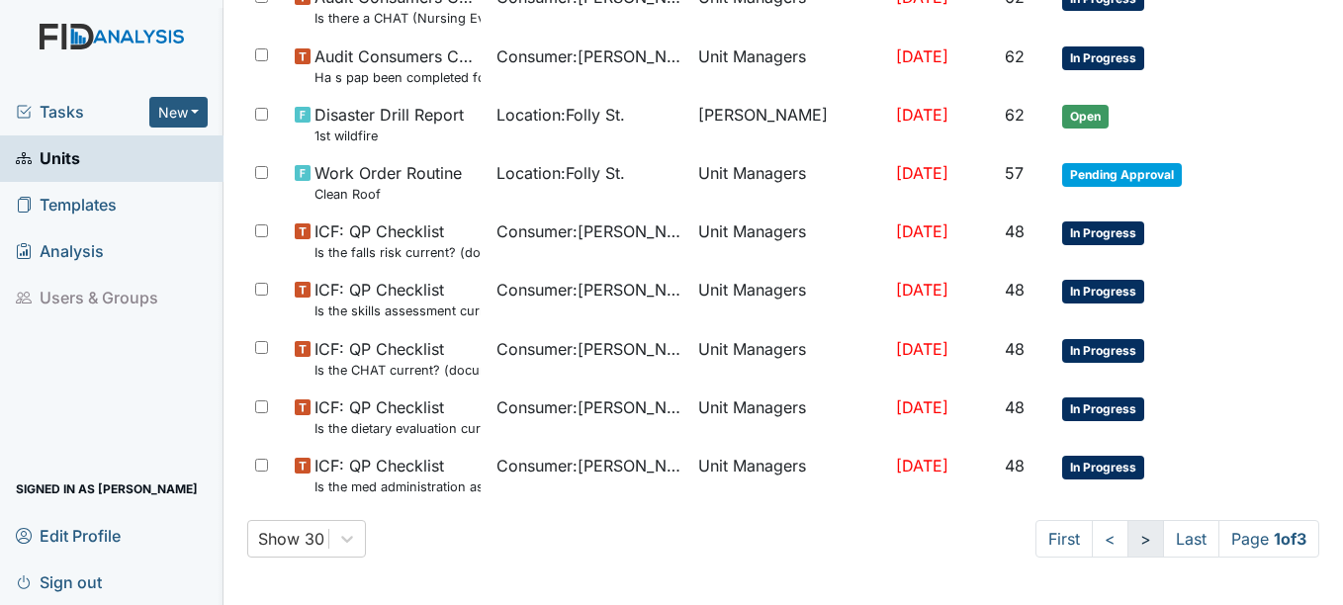
click at [1128, 540] on link ">" at bounding box center [1146, 539] width 37 height 38
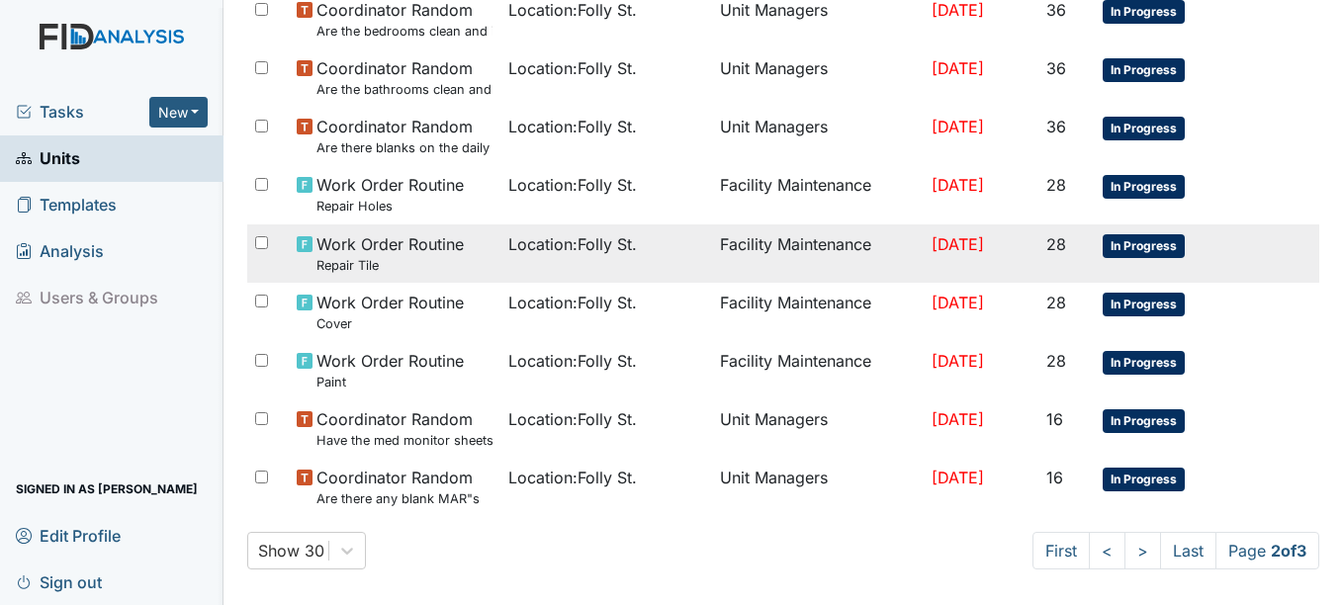
scroll to position [1495, 0]
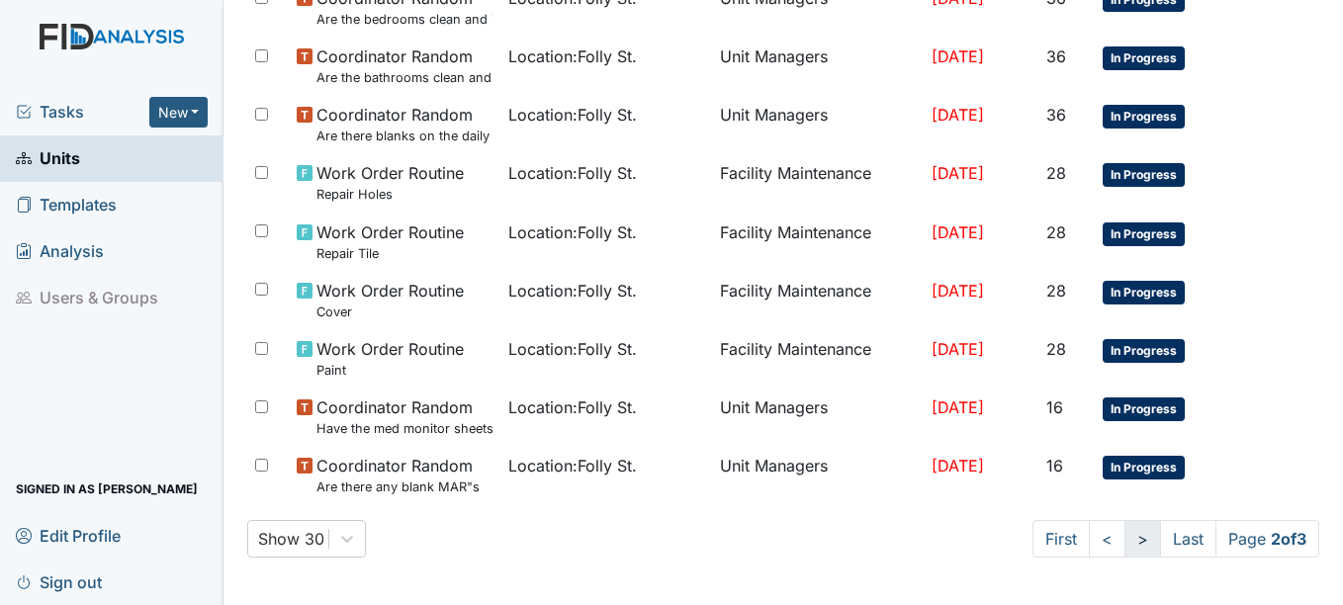
click at [1125, 538] on link ">" at bounding box center [1143, 539] width 37 height 38
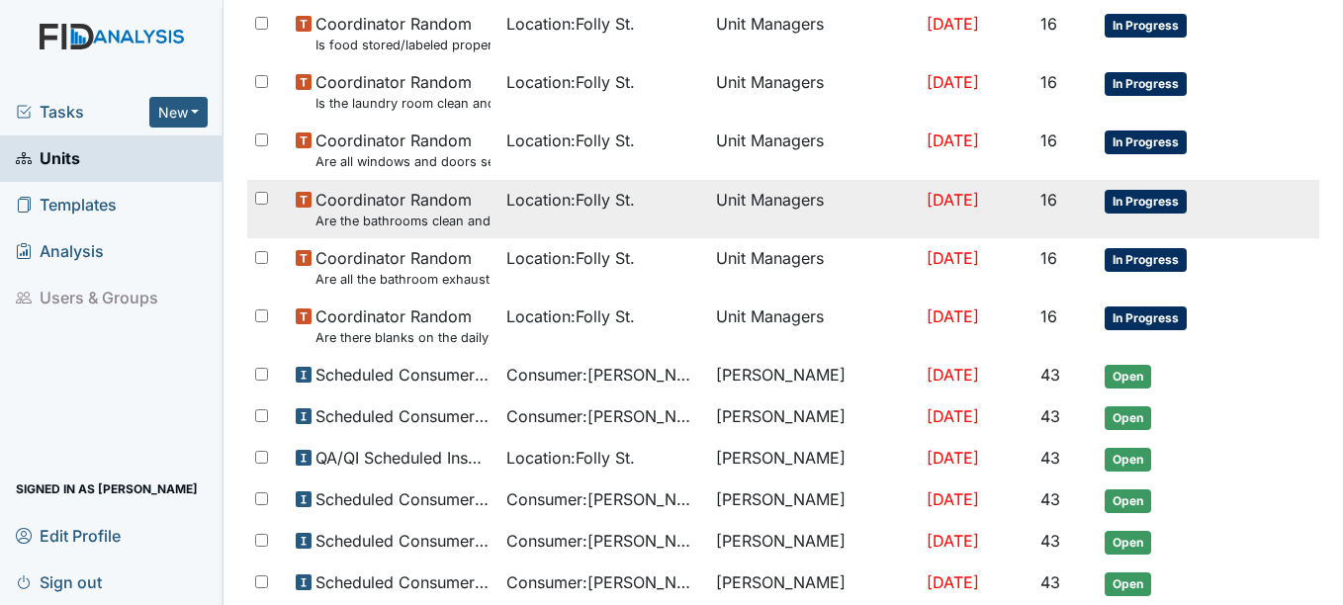
scroll to position [0, 0]
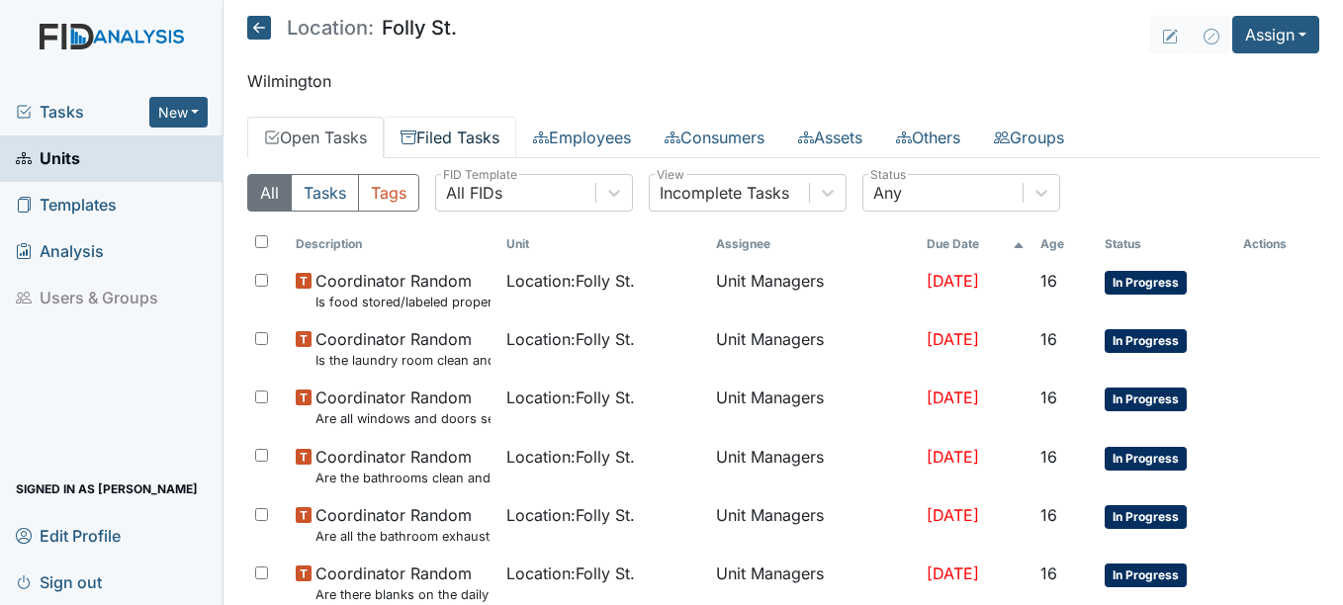
click at [448, 132] on link "Filed Tasks" at bounding box center [450, 138] width 133 height 42
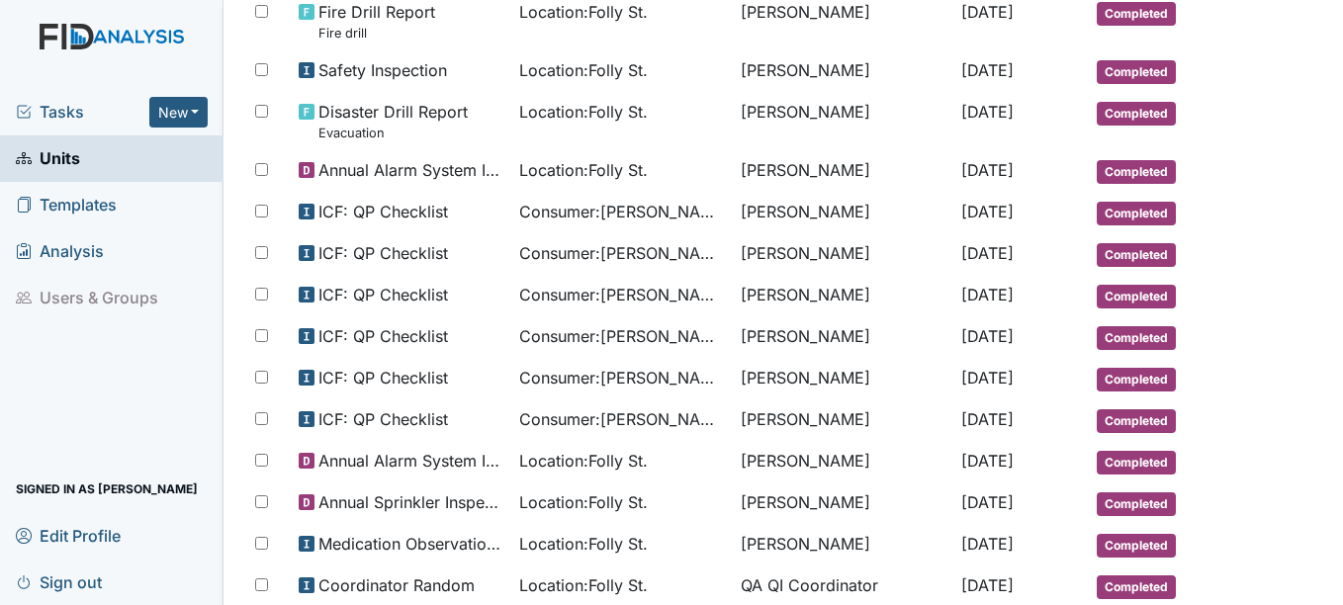
scroll to position [396, 0]
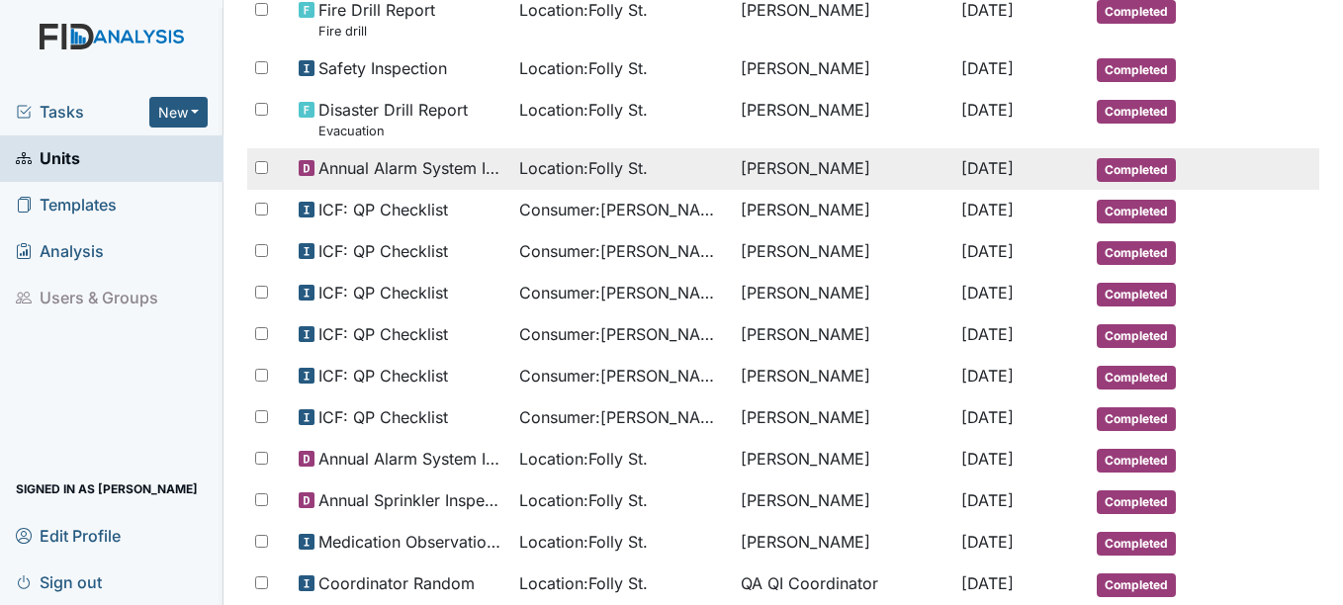
click at [670, 177] on div "Location : Folly St." at bounding box center [622, 168] width 206 height 24
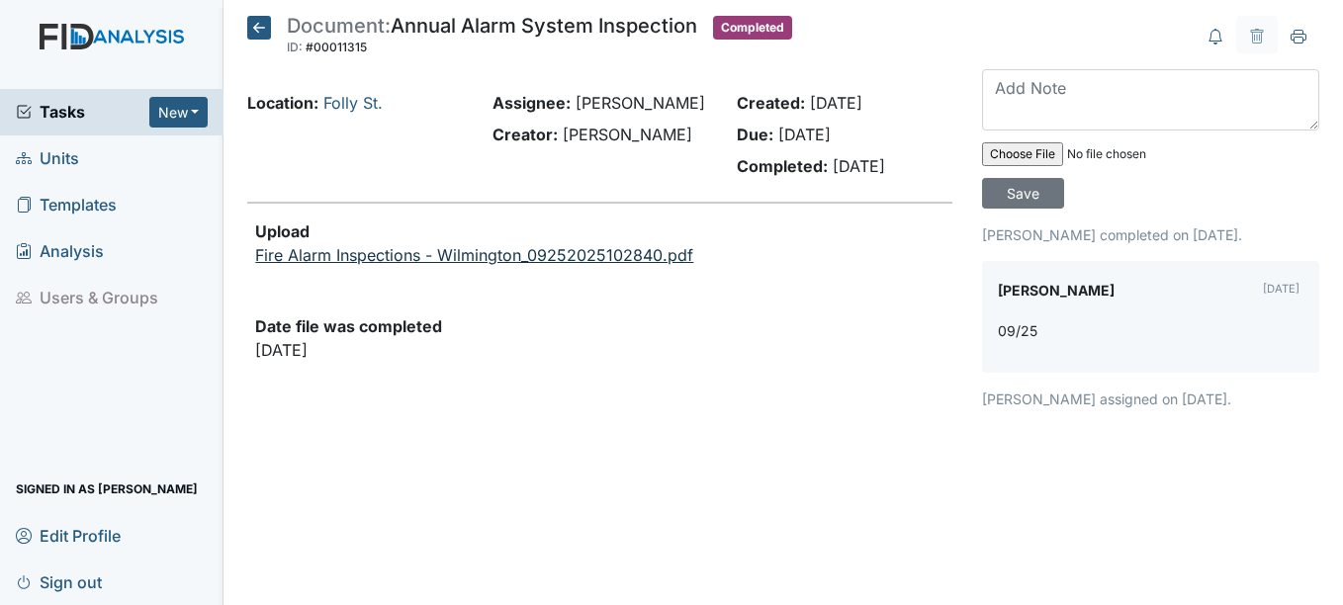
click at [553, 251] on link "Fire Alarm Inspections - Wilmington_09252025102840.pdf" at bounding box center [474, 255] width 438 height 20
